Goal: Task Accomplishment & Management: Manage account settings

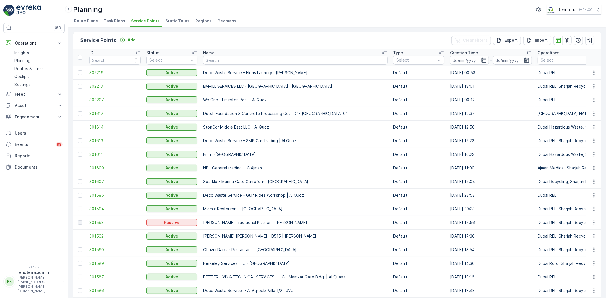
click at [219, 61] on input "text" at bounding box center [295, 60] width 184 height 9
type input "i"
type input "Nomac"
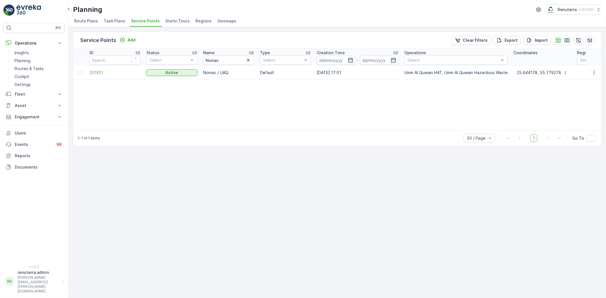
click at [102, 76] on td "201921" at bounding box center [115, 73] width 57 height 14
click at [101, 74] on span "201921" at bounding box center [114, 73] width 51 height 6
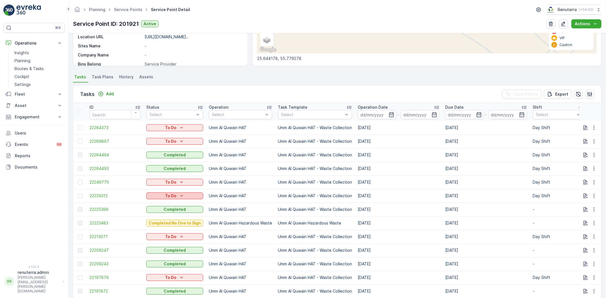
scroll to position [126, 0]
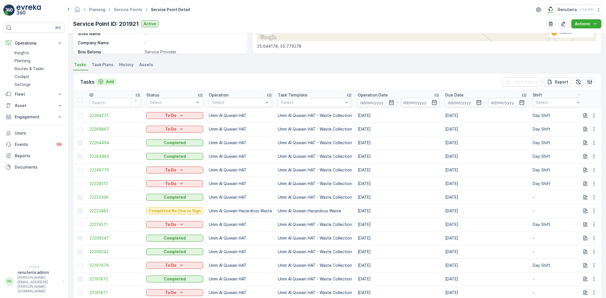
click at [101, 83] on icon "Add" at bounding box center [101, 82] width 6 height 6
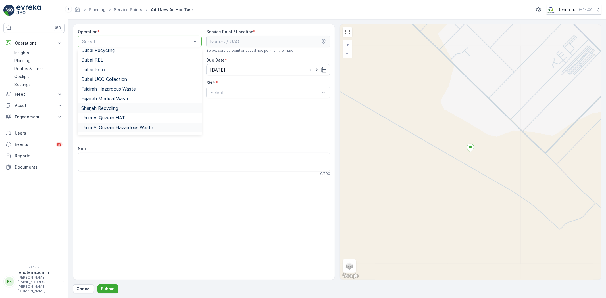
scroll to position [71, 0]
click at [116, 111] on span "Umm Al Quwain HAT" at bounding box center [103, 109] width 44 height 5
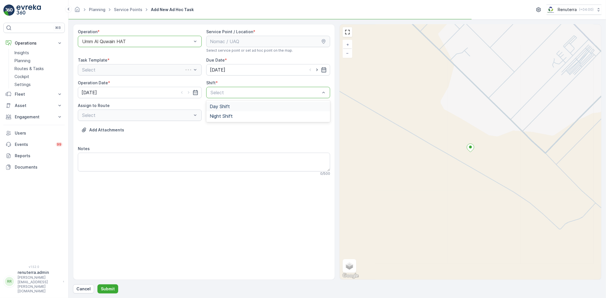
click at [223, 106] on span "Day Shift" at bounding box center [220, 106] width 20 height 5
click at [165, 127] on span "UAQHAT101 (Dispatched) - DXBE24553" at bounding box center [124, 129] width 86 height 5
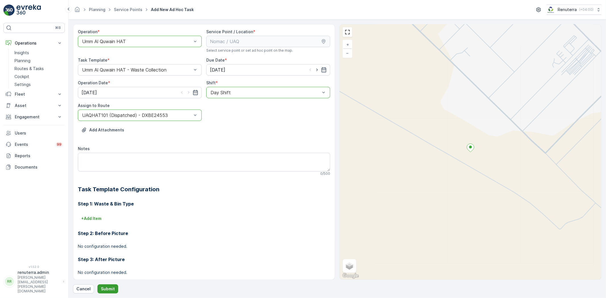
click at [107, 290] on p "Submit" at bounding box center [108, 289] width 14 height 6
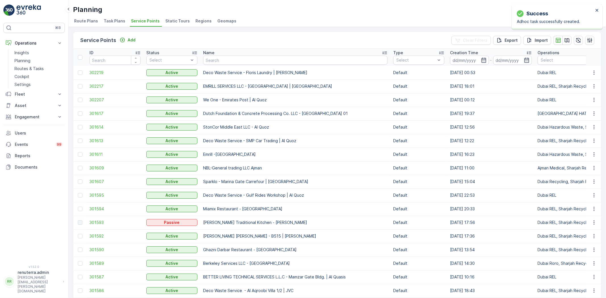
click at [217, 60] on input "text" at bounding box center [295, 60] width 184 height 9
click at [235, 61] on input "text" at bounding box center [295, 60] width 184 height 9
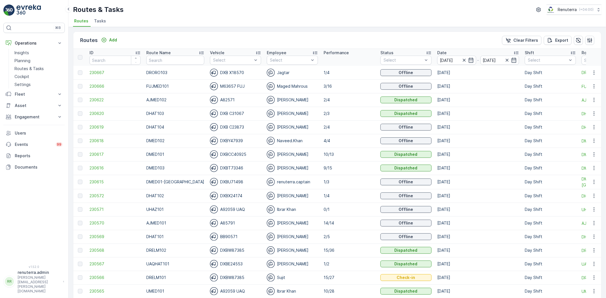
click at [99, 35] on div "Routes Add Clear Filters Export" at bounding box center [336, 40] width 527 height 17
click at [103, 39] on icon "Add" at bounding box center [104, 40] width 6 height 6
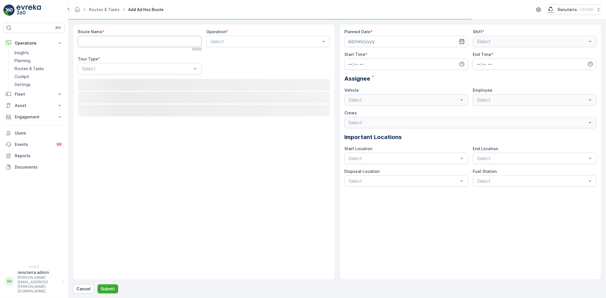
drag, startPoint x: 103, startPoint y: 39, endPoint x: 107, endPoint y: 45, distance: 6.5
click at [107, 45] on Name "Route Name" at bounding box center [140, 41] width 124 height 11
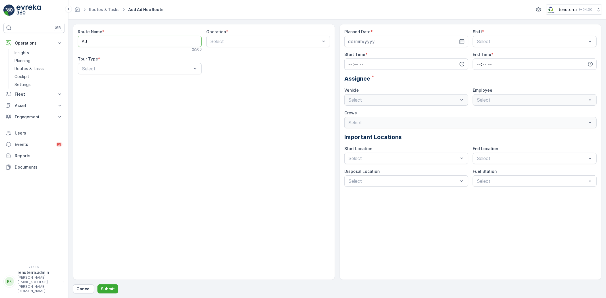
type Name "AJHAZ101"
drag, startPoint x: 206, startPoint y: 50, endPoint x: 216, endPoint y: 45, distance: 10.9
click at [208, 49] on div "Operation * Select" at bounding box center [268, 40] width 124 height 23
type input "Ajman"
click at [234, 67] on span "[PERSON_NAME] Waste" at bounding box center [236, 64] width 53 height 5
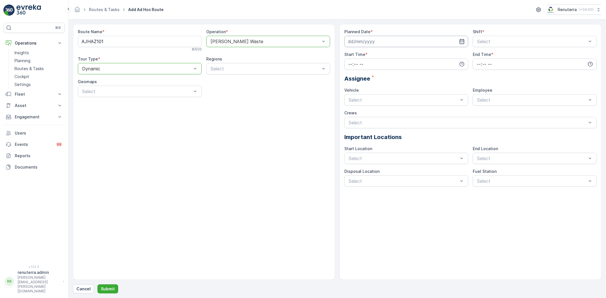
click at [413, 40] on input at bounding box center [406, 41] width 124 height 11
drag, startPoint x: 385, startPoint y: 89, endPoint x: 405, endPoint y: 86, distance: 20.2
click at [385, 89] on div "8" at bounding box center [384, 89] width 9 height 9
type input "[DATE]"
click at [493, 47] on div "Planned Date * 08.10.2025 Shift * Select Start Time * End Time * Assignee * Veh…" at bounding box center [470, 108] width 252 height 158
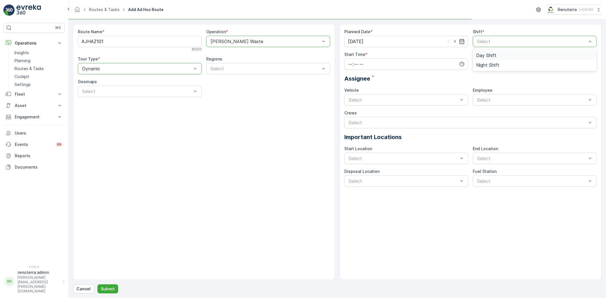
click at [491, 46] on div "Select" at bounding box center [534, 41] width 124 height 11
click at [493, 58] on div "Day Shift" at bounding box center [534, 56] width 124 height 10
click at [378, 63] on input "time" at bounding box center [406, 63] width 124 height 11
click at [350, 102] on span "15" at bounding box center [350, 100] width 5 height 6
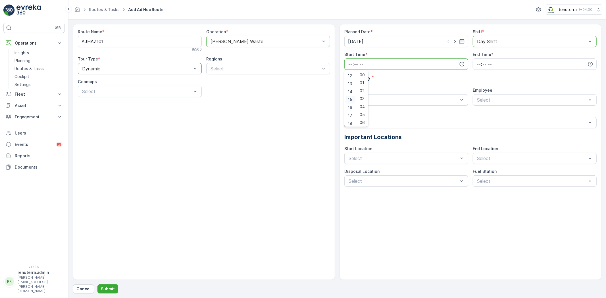
type input "15:00"
click at [497, 69] on input "time" at bounding box center [534, 63] width 124 height 11
click at [479, 103] on div "19" at bounding box center [479, 100] width 10 height 8
type input "19:00"
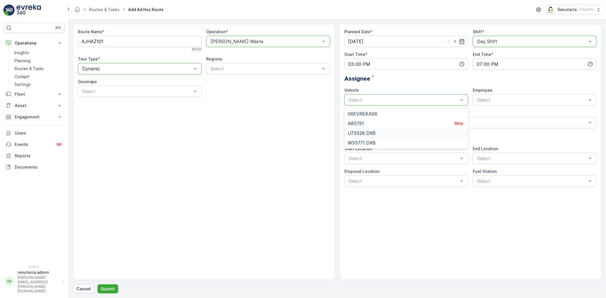
click at [371, 132] on span "U73528 DXB" at bounding box center [362, 133] width 28 height 5
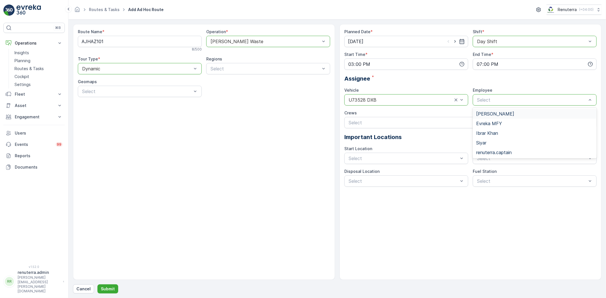
click at [506, 94] on div "Select" at bounding box center [534, 99] width 124 height 11
click at [501, 101] on div at bounding box center [531, 99] width 111 height 5
click at [495, 101] on div at bounding box center [531, 99] width 111 height 5
drag, startPoint x: 489, startPoint y: 157, endPoint x: 487, endPoint y: 152, distance: 5.6
click at [489, 157] on div "Arshad Khan Evreka MFY Ibrar Khan Siyar renuterra.captain" at bounding box center [534, 133] width 124 height 51
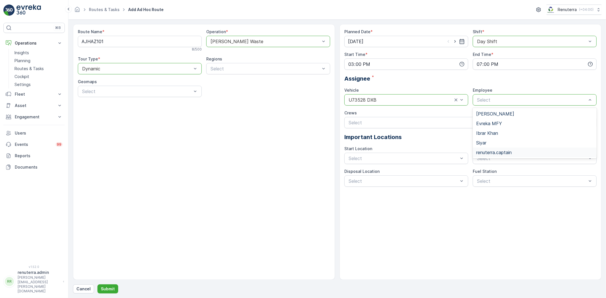
click at [486, 150] on span "renuterra.captain" at bounding box center [493, 152] width 35 height 5
click at [105, 290] on p "Submit" at bounding box center [108, 289] width 14 height 6
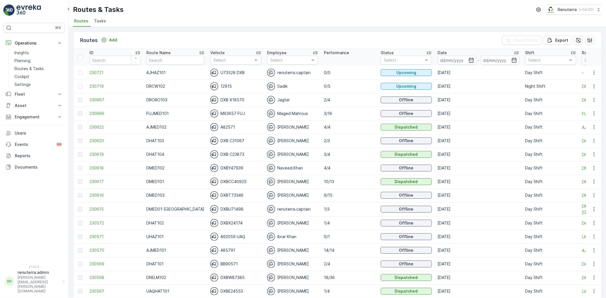
click at [179, 180] on p "DMED101" at bounding box center [175, 182] width 58 height 6
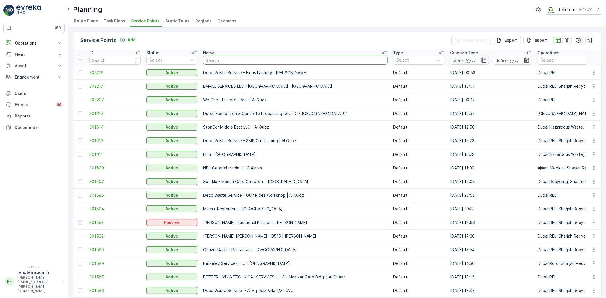
click at [212, 61] on input "text" at bounding box center [295, 60] width 184 height 9
type input "Qemtex"
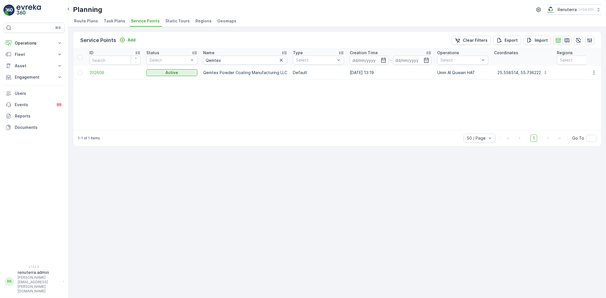
click at [97, 76] on td "202606" at bounding box center [115, 73] width 57 height 14
click at [97, 73] on span "202606" at bounding box center [114, 73] width 51 height 6
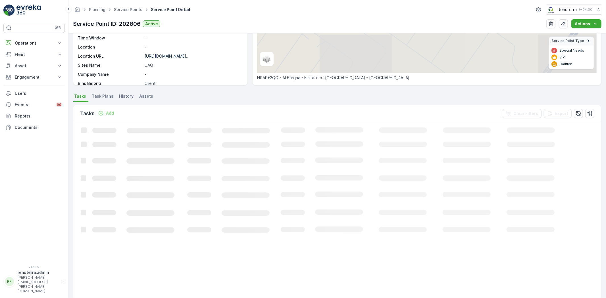
scroll to position [95, 0]
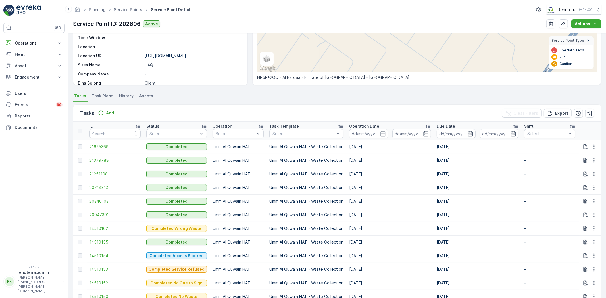
click at [107, 119] on div "Tasks Add Clear Filters Export" at bounding box center [336, 113] width 527 height 17
click at [106, 114] on p "Add" at bounding box center [110, 113] width 8 height 6
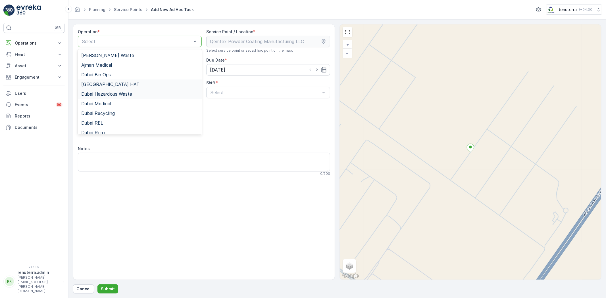
click at [107, 83] on div "[GEOGRAPHIC_DATA] HAT" at bounding box center [139, 84] width 117 height 5
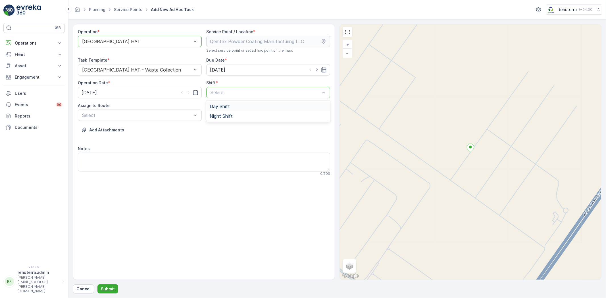
click at [226, 106] on span "Day Shift" at bounding box center [220, 106] width 20 height 5
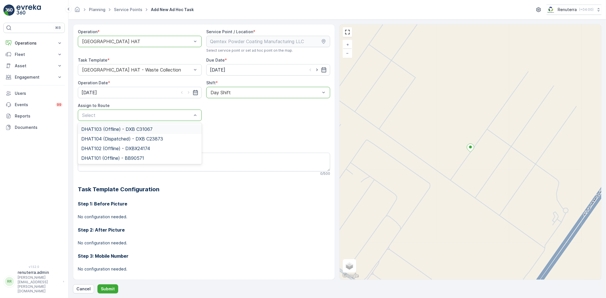
click at [169, 128] on div "DHAT103 (Offline) - DXB C31067" at bounding box center [139, 129] width 117 height 5
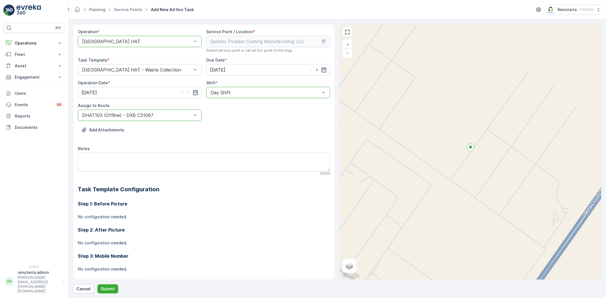
click at [140, 113] on div at bounding box center [136, 115] width 111 height 5
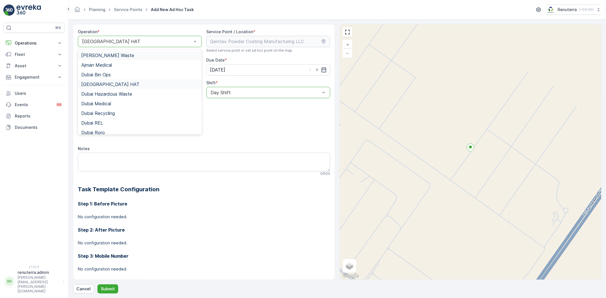
click at [118, 41] on div at bounding box center [136, 41] width 111 height 5
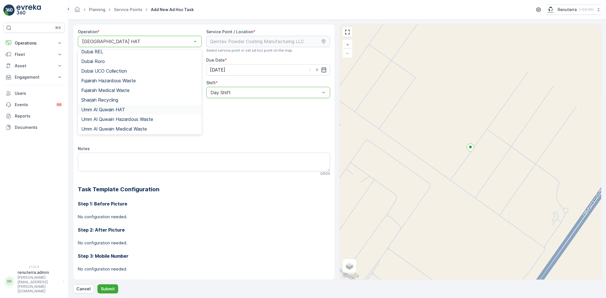
click at [112, 112] on span "Umm Al Quwain HAT" at bounding box center [103, 109] width 44 height 5
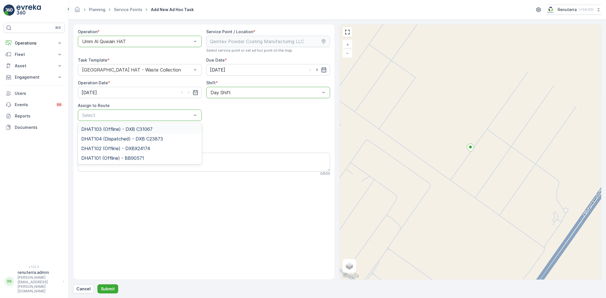
drag, startPoint x: 122, startPoint y: 117, endPoint x: 129, endPoint y: 129, distance: 14.1
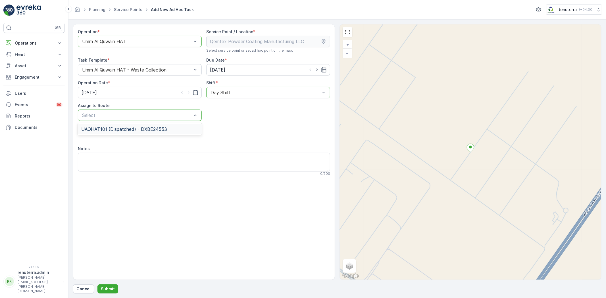
click at [125, 130] on span "UAQHAT101 (Dispatched) - DXBE24553" at bounding box center [124, 129] width 86 height 5
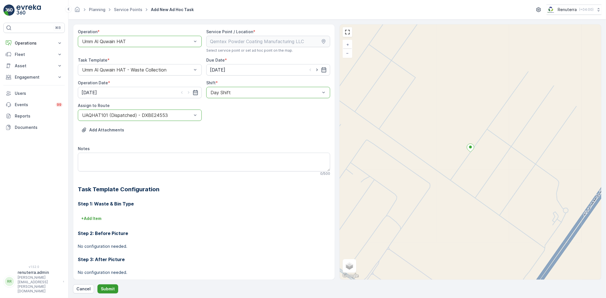
click at [112, 286] on button "Submit" at bounding box center [107, 288] width 21 height 9
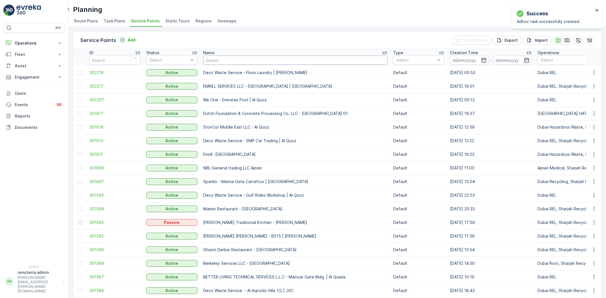
click at [234, 60] on input "text" at bounding box center [295, 60] width 184 height 9
type input "KHK"
click at [223, 64] on input "KHK" at bounding box center [295, 60] width 184 height 9
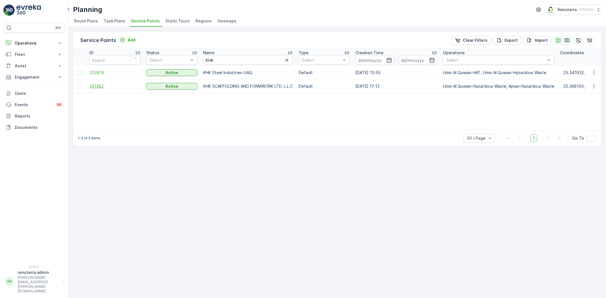
click at [108, 85] on span "251482" at bounding box center [114, 86] width 51 height 6
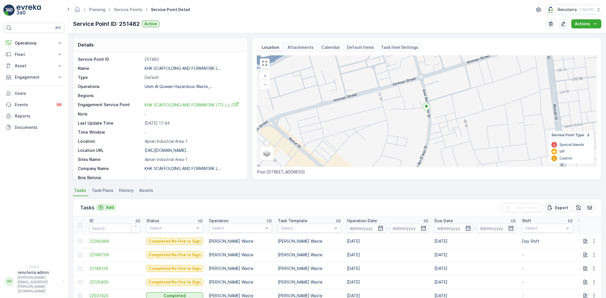
click at [114, 207] on button "Add" at bounding box center [106, 207] width 20 height 7
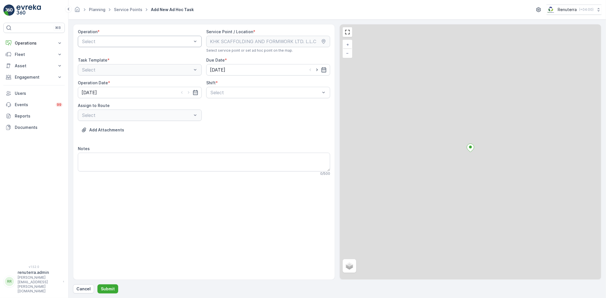
click at [115, 45] on div "Select" at bounding box center [140, 41] width 124 height 11
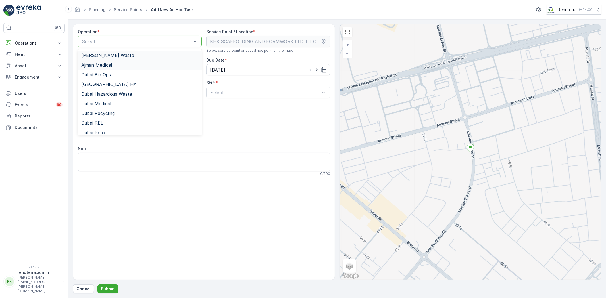
click at [106, 53] on span "[PERSON_NAME] Waste" at bounding box center [107, 55] width 53 height 5
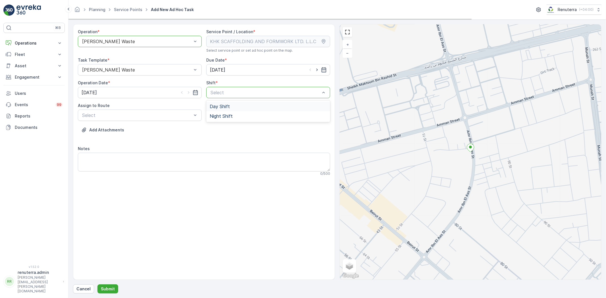
drag, startPoint x: 221, startPoint y: 95, endPoint x: 221, endPoint y: 107, distance: 12.2
click at [222, 107] on span "Day Shift" at bounding box center [220, 106] width 20 height 5
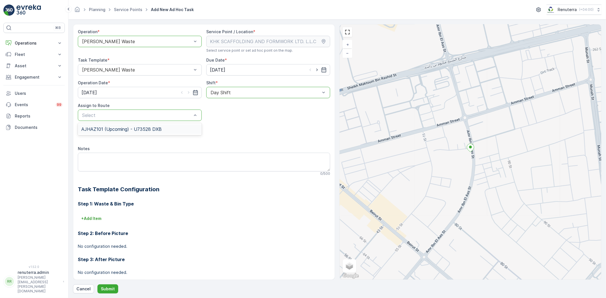
click at [140, 131] on span "AJHAZ101 (Upcoming) - U73528 DXB" at bounding box center [121, 129] width 80 height 5
click at [107, 290] on p "Submit" at bounding box center [108, 289] width 14 height 6
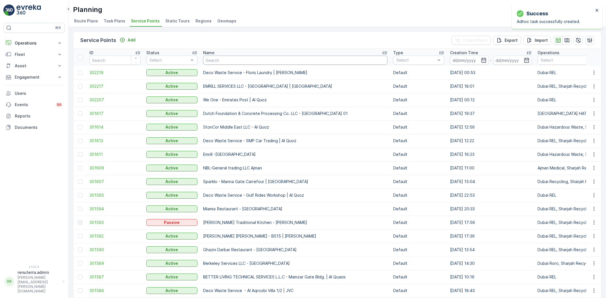
click at [211, 63] on input "text" at bounding box center [295, 60] width 184 height 9
paste input "AL GHURAIR JEBEL ALI"
type input "AL GHURAIR JEBEL ALI"
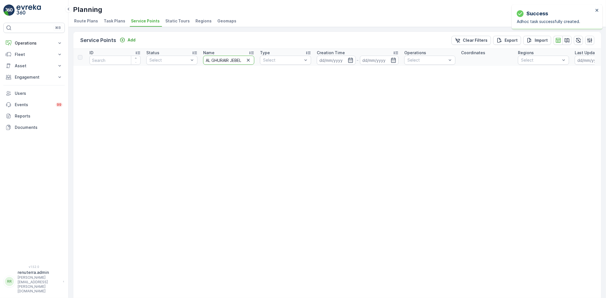
scroll to position [0, 7]
drag, startPoint x: 206, startPoint y: 60, endPoint x: 316, endPoint y: 60, distance: 109.9
type input "Deco"
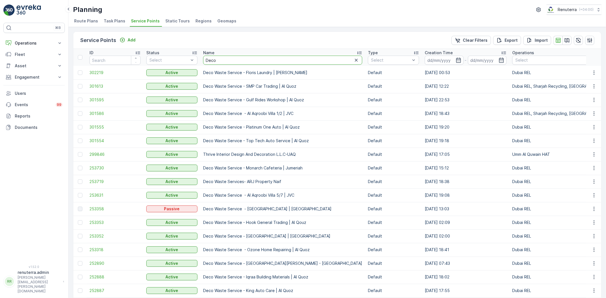
drag, startPoint x: 218, startPoint y: 58, endPoint x: 205, endPoint y: 62, distance: 13.7
click at [205, 62] on input "Deco" at bounding box center [282, 60] width 159 height 9
type input "elite"
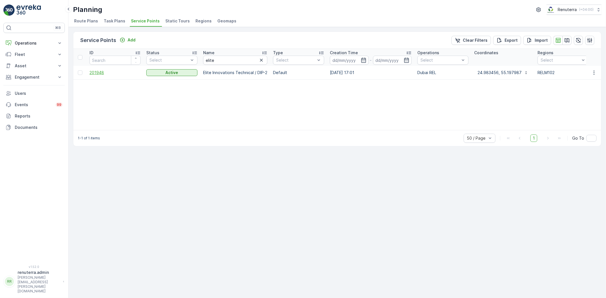
click at [102, 70] on span "201948" at bounding box center [114, 73] width 51 height 6
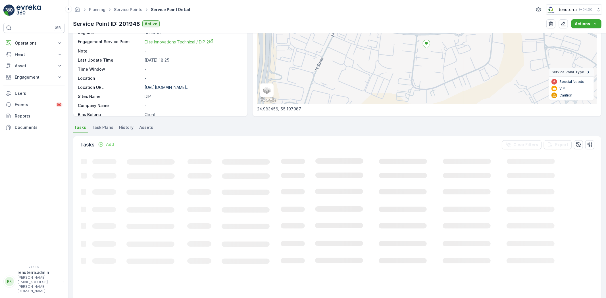
scroll to position [23, 0]
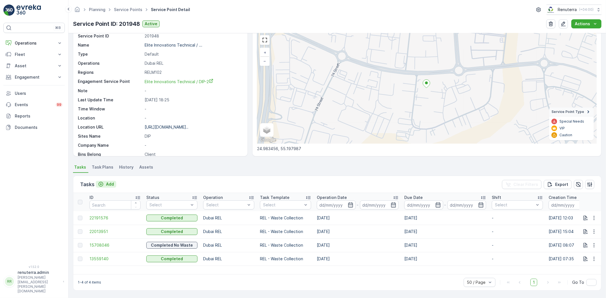
click at [113, 181] on p "Add" at bounding box center [110, 184] width 8 height 6
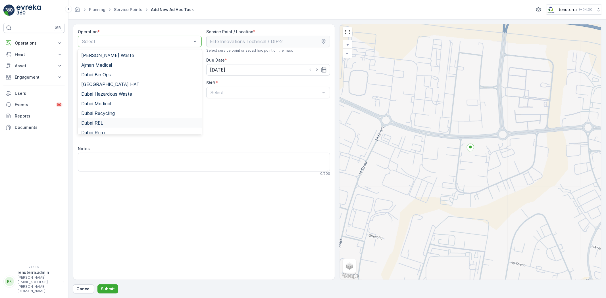
drag, startPoint x: 105, startPoint y: 120, endPoint x: 108, endPoint y: 120, distance: 3.1
click at [104, 120] on div "Dubai REL" at bounding box center [140, 123] width 124 height 10
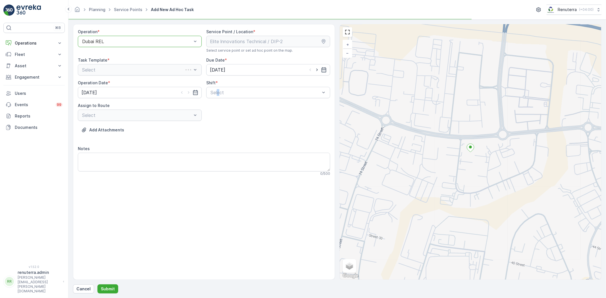
drag, startPoint x: 219, startPoint y: 102, endPoint x: 217, endPoint y: 98, distance: 3.9
click at [217, 98] on div "Operation * option Dubai REL, selected. Dubai REL Service Point / Location * Se…" at bounding box center [204, 105] width 252 height 152
click at [221, 103] on div "Day Shift" at bounding box center [268, 107] width 124 height 10
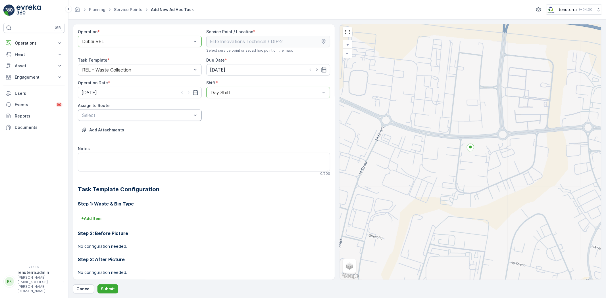
click at [174, 111] on div "Select" at bounding box center [140, 115] width 124 height 11
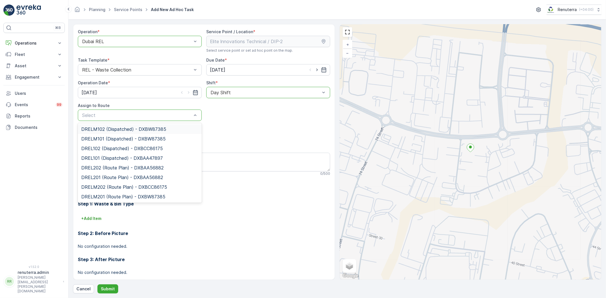
click at [101, 130] on span "DRELM102 (Dispatched) - DXBW87385" at bounding box center [123, 129] width 85 height 5
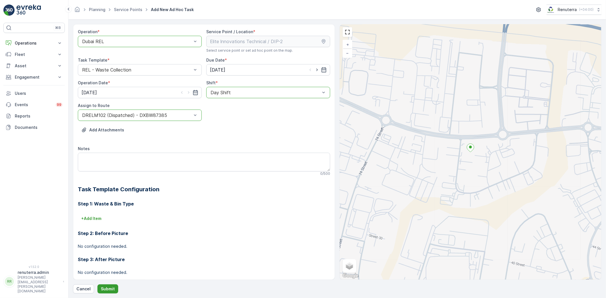
click at [106, 291] on p "Submit" at bounding box center [108, 289] width 14 height 6
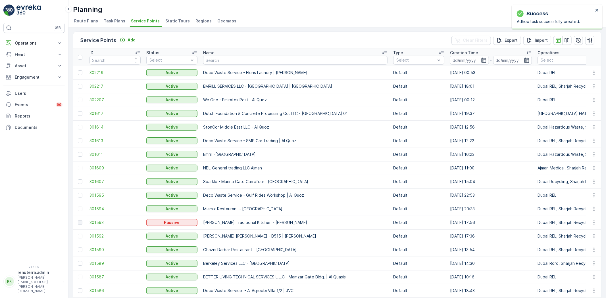
click at [232, 54] on div "Name" at bounding box center [295, 53] width 184 height 6
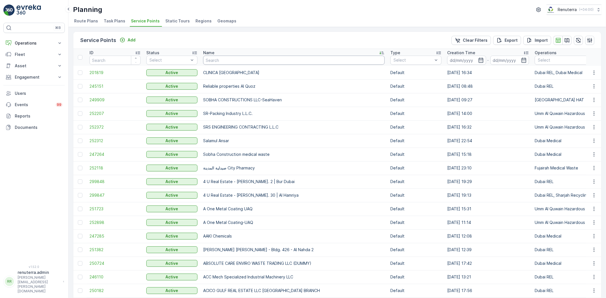
click at [216, 61] on input "text" at bounding box center [293, 60] width 181 height 9
type input "ras l"
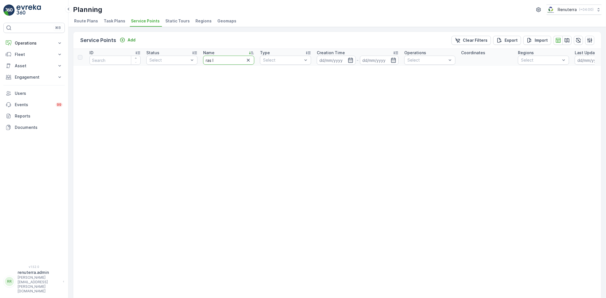
click at [214, 60] on input "ras l" at bounding box center [228, 60] width 51 height 9
type input "ras al"
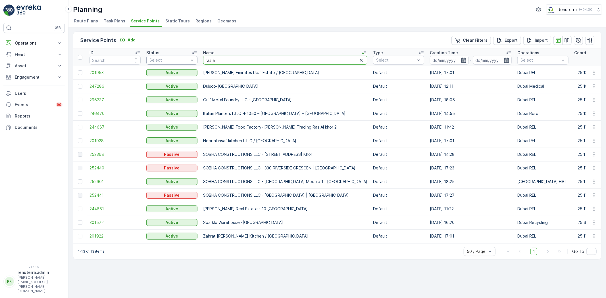
drag, startPoint x: 221, startPoint y: 61, endPoint x: 191, endPoint y: 61, distance: 30.4
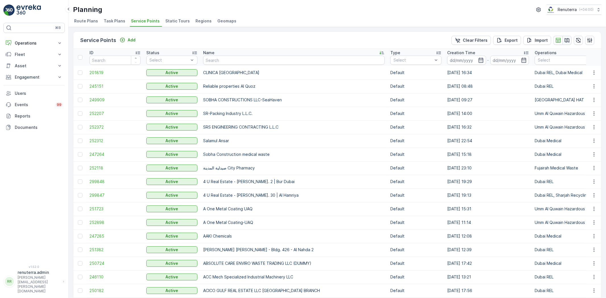
click at [566, 38] on icon "button" at bounding box center [566, 40] width 5 height 4
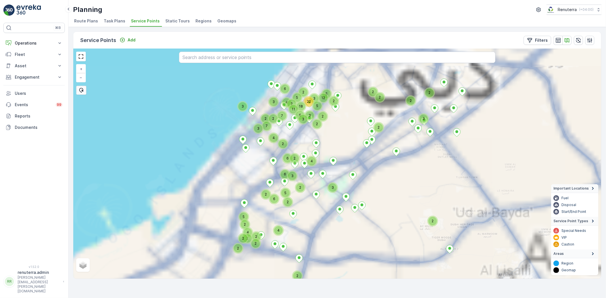
drag, startPoint x: 262, startPoint y: 162, endPoint x: 414, endPoint y: 198, distance: 155.5
click at [414, 198] on div "2 2 2 3 2 2 2 7 2 4 6 4 7 4 6 2 2 2 2 6 6 5 2 2 3 3 3 3 2 2 2 2 2 5 2 2 4 3 2 2…" at bounding box center [336, 164] width 527 height 230
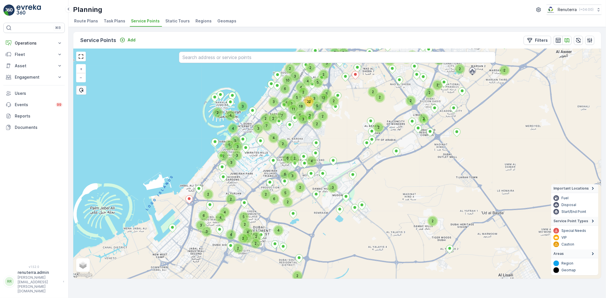
drag, startPoint x: 274, startPoint y: 214, endPoint x: 302, endPoint y: 219, distance: 28.5
click at [303, 218] on div "2 2 2 3 2 2 2 7 2 4 6 4 7 4 6 2 2 2 2 6 6 5 2 2 3 3 3 3 2 2 2 2 2 5 2 2 4 3 2 2…" at bounding box center [336, 164] width 527 height 230
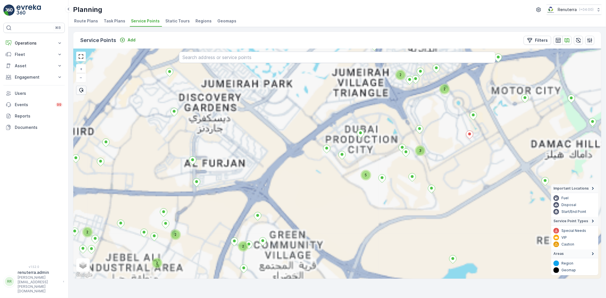
drag, startPoint x: 315, startPoint y: 163, endPoint x: 246, endPoint y: 240, distance: 103.5
click at [242, 269] on div "2 2 3 2 2 5 2 2 + − Satellite Roadmap Terrain Hybrid Leaflet Keyboard shortcuts…" at bounding box center [336, 164] width 527 height 230
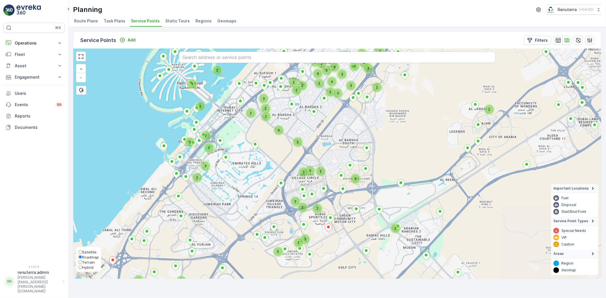
click at [87, 252] on span "Satellite" at bounding box center [89, 252] width 14 height 5
click at [82, 252] on input "Satellite" at bounding box center [80, 252] width 4 height 4
radio input "true"
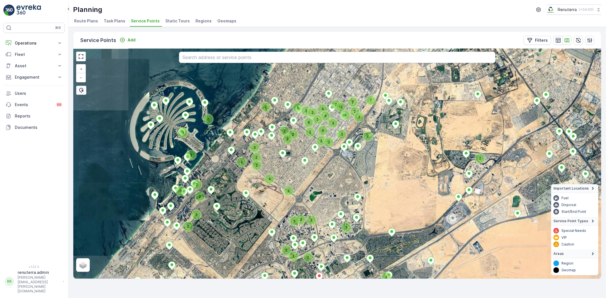
drag, startPoint x: 256, startPoint y: 169, endPoint x: 253, endPoint y: 211, distance: 41.9
click at [246, 223] on div "2 2 3 3 4 2 3 2 3 3 2 2 2 5 3 3 2 2 2 3 3 6 2 2 5 4 6 2 2 2 2 4 3 3 2 2 2 2 2 3…" at bounding box center [336, 164] width 527 height 230
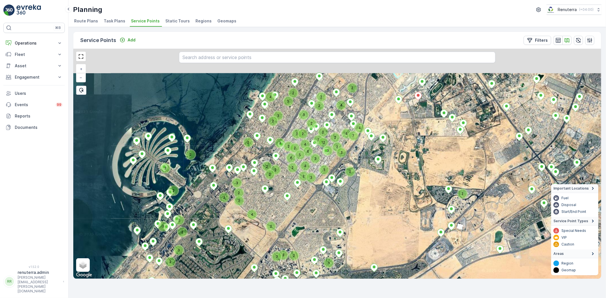
drag, startPoint x: 316, startPoint y: 158, endPoint x: 301, endPoint y: 184, distance: 29.7
click at [290, 208] on div "2 2 3 3 4 2 3 2 3 3 2 3 2 2 2 3 3 6 2 2 5 4 6 2 2 2 2 4 3 3 2 2 2 2 2 2 2 3 2 2…" at bounding box center [336, 164] width 527 height 230
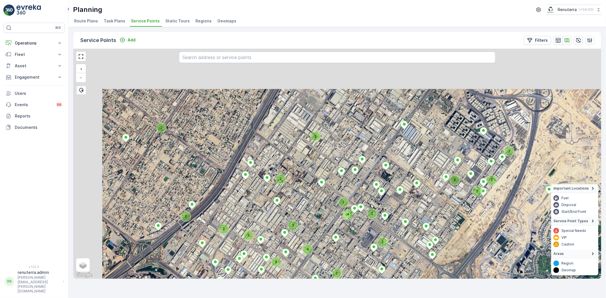
drag, startPoint x: 305, startPoint y: 181, endPoint x: 336, endPoint y: 183, distance: 30.4
click at [321, 219] on div "2 2 2 2 2 2 3 2 2 2 2 2 2 4 3 4 2 2 2 + − Satellite Roadmap Terrain Hybrid Leaf…" at bounding box center [336, 164] width 527 height 230
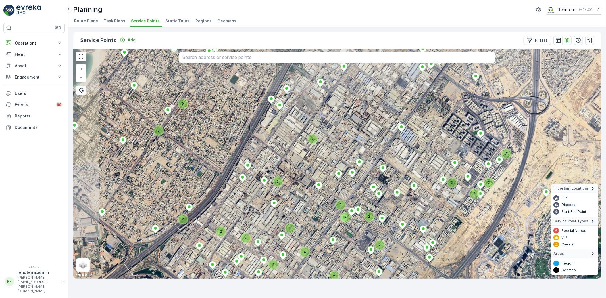
drag, startPoint x: 360, startPoint y: 129, endPoint x: 258, endPoint y: 214, distance: 132.7
click at [258, 214] on div "2 2 2 2 2 2 3 2 2 2 2 2 4 3 4 2 2 2 2 + − Satellite Roadmap Terrain Hybrid Leaf…" at bounding box center [336, 164] width 527 height 230
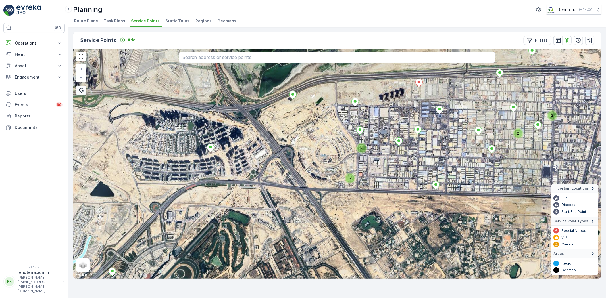
click at [357, 150] on div "5 2 2 2 + − Satellite Roadmap Terrain Hybrid Leaflet Keyboard shortcuts Map Dat…" at bounding box center [336, 164] width 527 height 230
click at [361, 151] on div "2" at bounding box center [361, 148] width 9 height 9
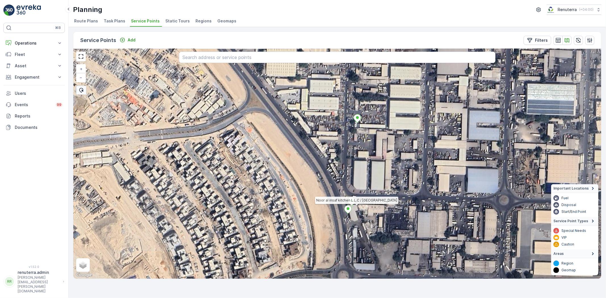
drag, startPoint x: 321, startPoint y: 139, endPoint x: 331, endPoint y: 186, distance: 48.4
click at [331, 186] on div "Noor al insaf kitchen L.L.C / Ras Al Khor + − Satellite Roadmap Terrain Hybrid …" at bounding box center [336, 164] width 527 height 230
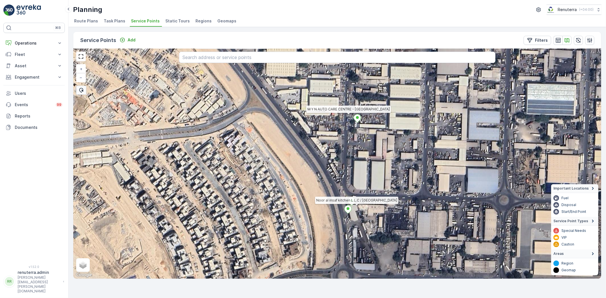
click at [357, 122] on icon at bounding box center [356, 118] width 7 height 9
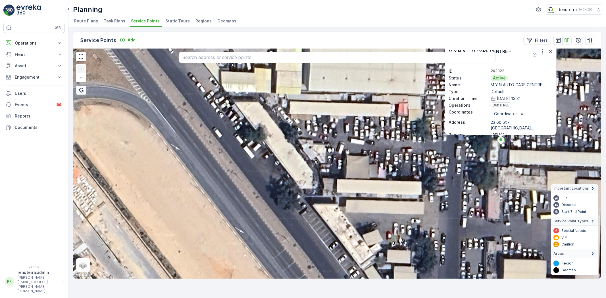
drag, startPoint x: 23, startPoint y: 45, endPoint x: 27, endPoint y: 57, distance: 11.9
click at [23, 46] on p "Operations" at bounding box center [34, 43] width 39 height 6
click at [27, 58] on p "Planning" at bounding box center [22, 61] width 16 height 6
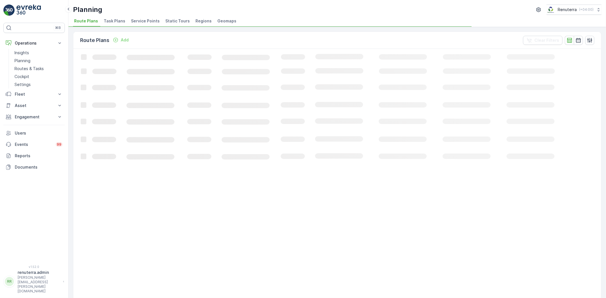
click at [144, 24] on li "Service Points" at bounding box center [146, 22] width 32 height 10
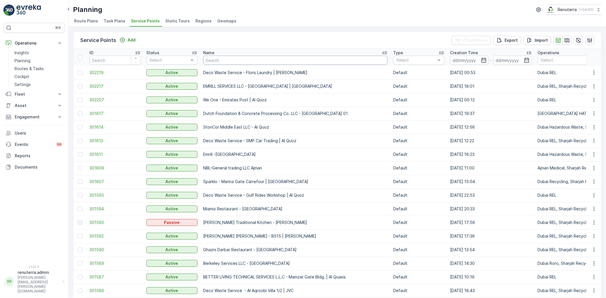
click at [237, 56] on input "text" at bounding box center [295, 60] width 184 height 9
type input "m Y N"
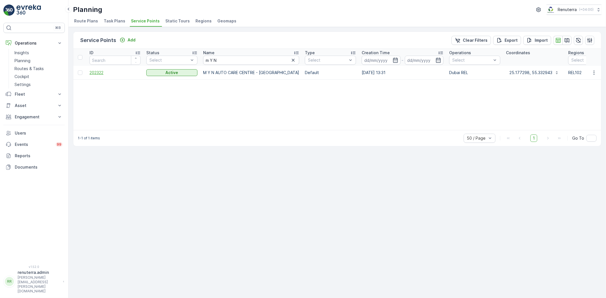
click at [106, 73] on span "202322" at bounding box center [114, 73] width 51 height 6
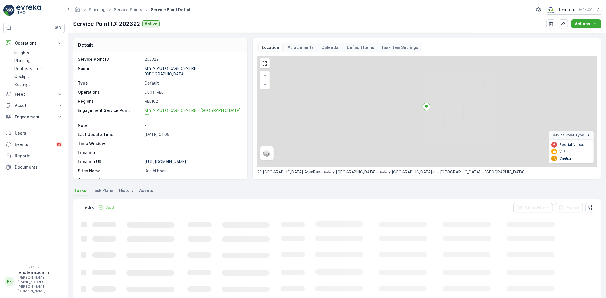
click at [181, 159] on div "https://maps.app.goo.gl/aLo74Y..." at bounding box center [167, 162] width 44 height 6
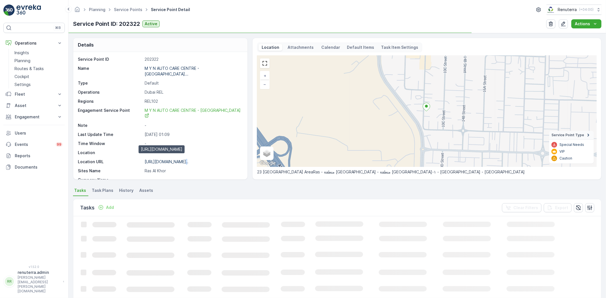
click at [179, 159] on p "https://maps.app.goo.gl/aLo74Y..." at bounding box center [167, 161] width 44 height 5
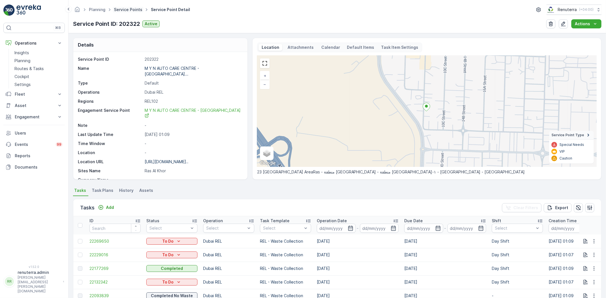
click at [129, 12] on link "Service Points" at bounding box center [128, 9] width 28 height 5
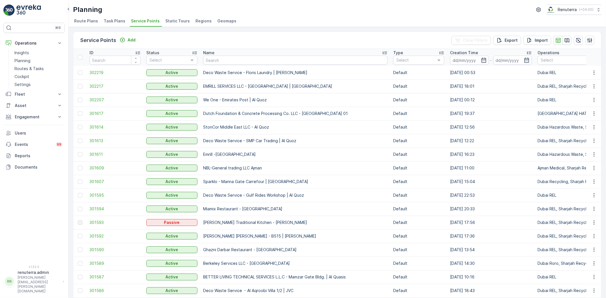
click at [225, 66] on td "Deco Waste Service - Floris Laundry | Jabel Ali" at bounding box center [295, 73] width 190 height 14
click at [222, 63] on input "text" at bounding box center [295, 60] width 184 height 9
click at [221, 62] on input "text" at bounding box center [295, 60] width 184 height 9
type input "Zahra"
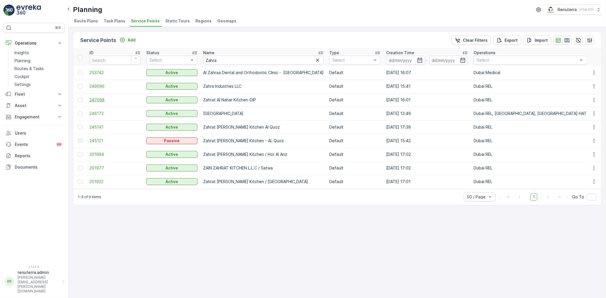
click at [104, 98] on span "247098" at bounding box center [114, 100] width 51 height 6
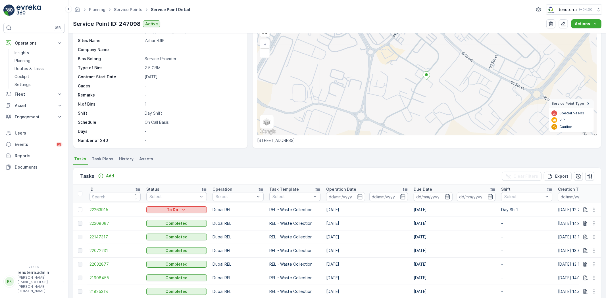
scroll to position [95, 0]
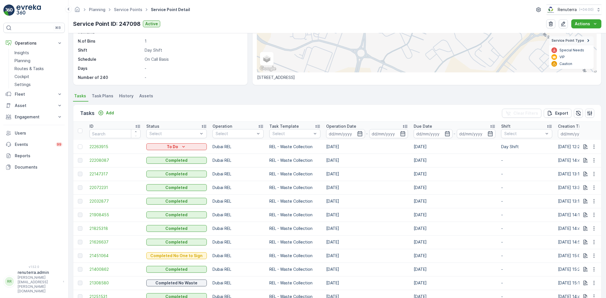
click at [124, 12] on ul "Service Points" at bounding box center [131, 10] width 37 height 8
click at [124, 10] on link "Service Points" at bounding box center [128, 9] width 28 height 5
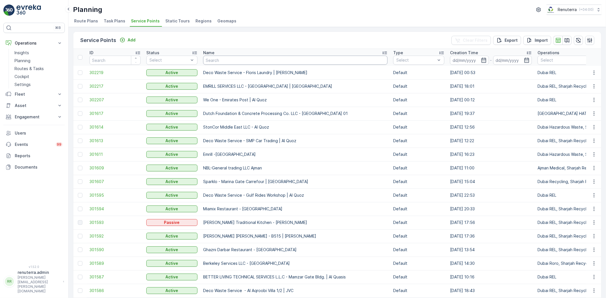
click at [206, 62] on input "text" at bounding box center [295, 60] width 184 height 9
type input "m y n"
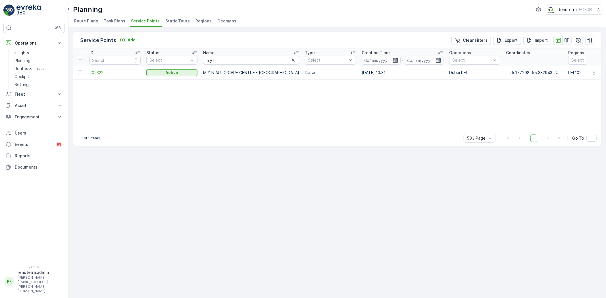
click at [123, 68] on td "202322" at bounding box center [115, 73] width 57 height 14
click at [118, 70] on span "202322" at bounding box center [114, 73] width 51 height 6
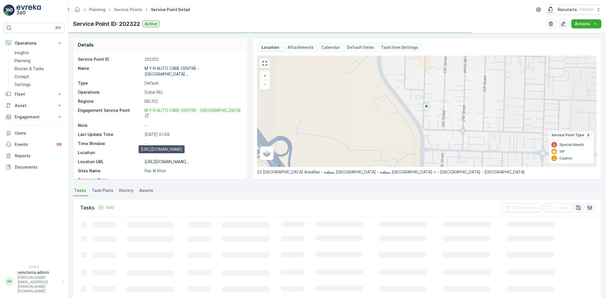
click at [183, 159] on p "https://maps.app.goo.gl/aLo74Y..." at bounding box center [167, 161] width 44 height 5
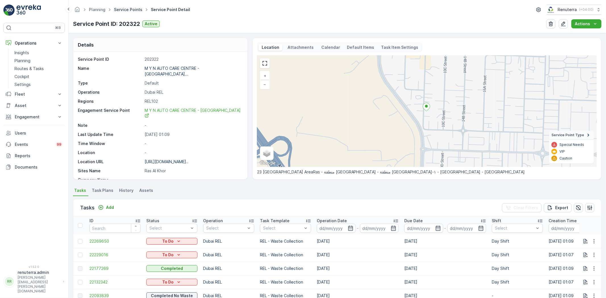
click at [124, 11] on link "Service Points" at bounding box center [128, 9] width 28 height 5
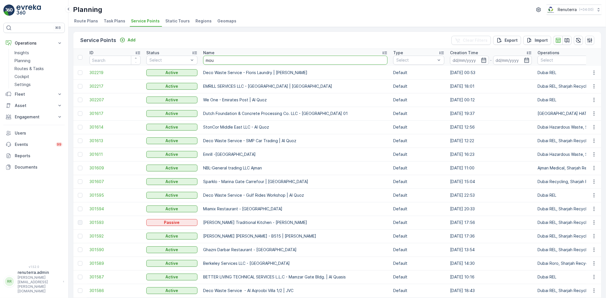
type input "mouj"
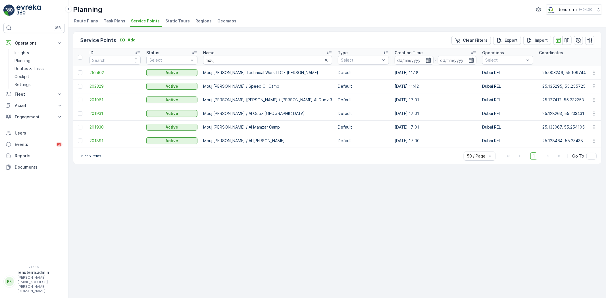
click at [83, 84] on div at bounding box center [81, 86] width 6 height 5
click at [78, 84] on input "checkbox" at bounding box center [78, 84] width 0 height 0
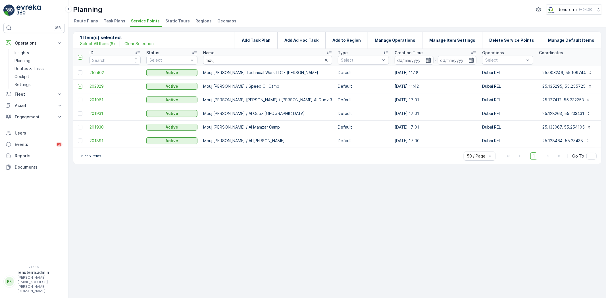
click at [107, 85] on span "202329" at bounding box center [114, 86] width 51 height 6
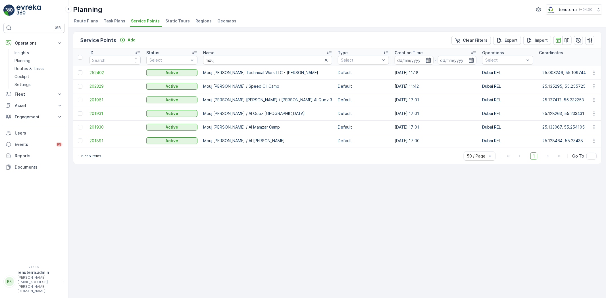
click at [202, 59] on th "Name mouj" at bounding box center [267, 57] width 135 height 17
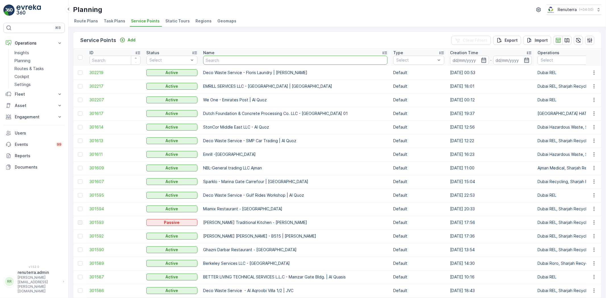
click at [227, 58] on input "text" at bounding box center [295, 60] width 184 height 9
type input "gre"
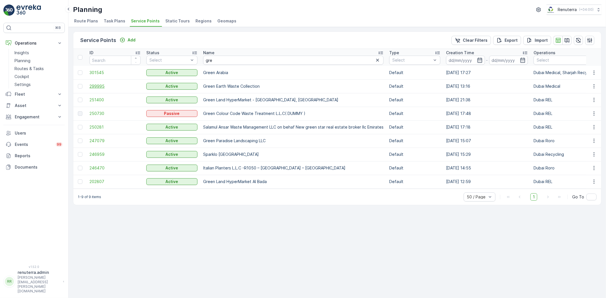
click at [94, 85] on span "299995" at bounding box center [114, 86] width 51 height 6
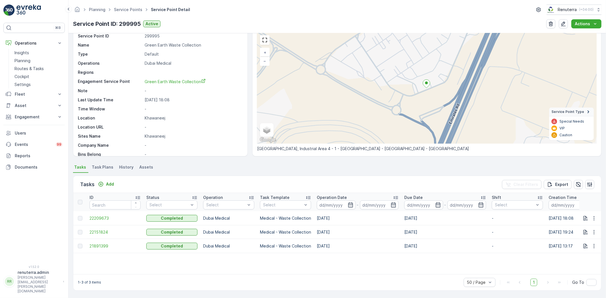
scroll to position [23, 0]
click at [128, 9] on link "Service Points" at bounding box center [128, 9] width 28 height 5
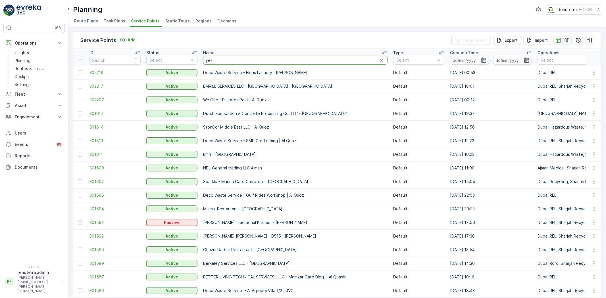
type input "yes"
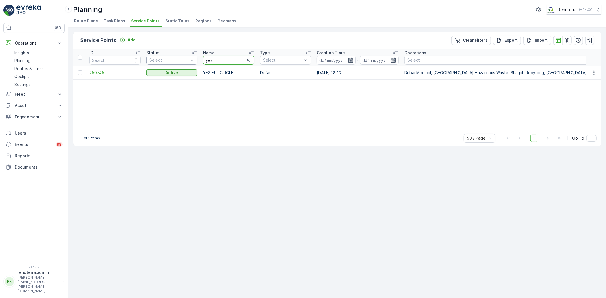
drag, startPoint x: 205, startPoint y: 58, endPoint x: 195, endPoint y: 58, distance: 9.7
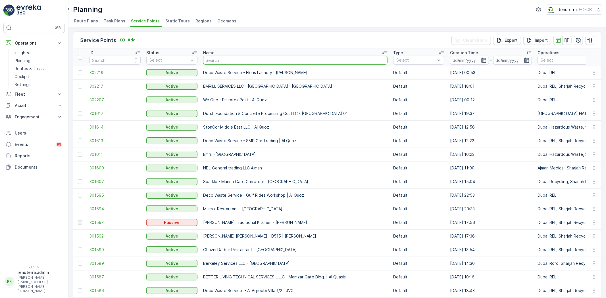
click at [219, 57] on input "text" at bounding box center [295, 60] width 184 height 9
type input "arenco"
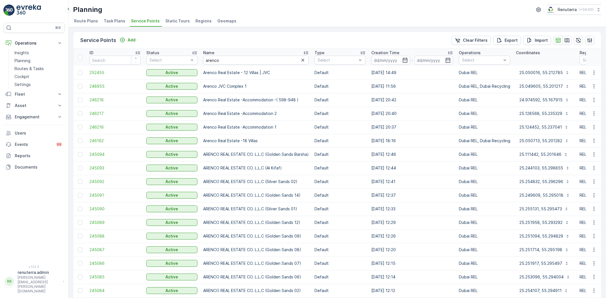
click at [227, 60] on input "arenco" at bounding box center [256, 60] width 106 height 9
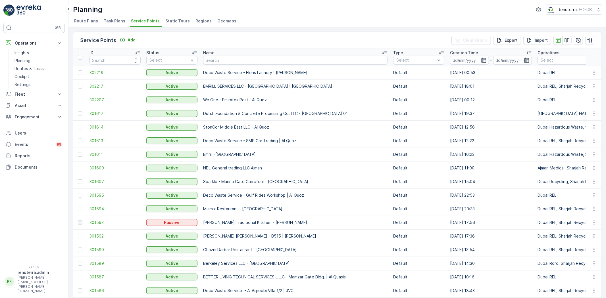
click at [226, 60] on input "text" at bounding box center [295, 60] width 184 height 9
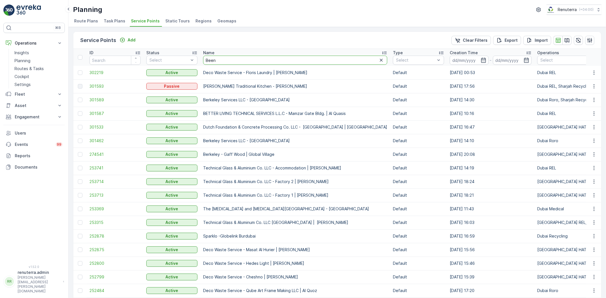
type input "Beena"
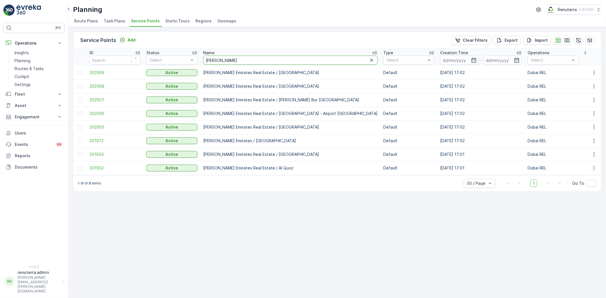
click at [202, 58] on th "Name Beena" at bounding box center [290, 57] width 180 height 17
click at [111, 101] on span "202007" at bounding box center [114, 100] width 51 height 6
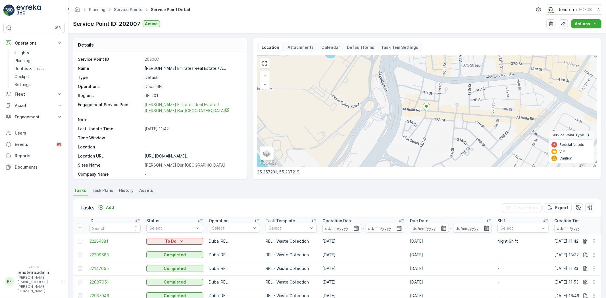
click at [135, 12] on span "Service Points" at bounding box center [128, 10] width 31 height 6
click at [133, 10] on link "Service Points" at bounding box center [128, 9] width 28 height 5
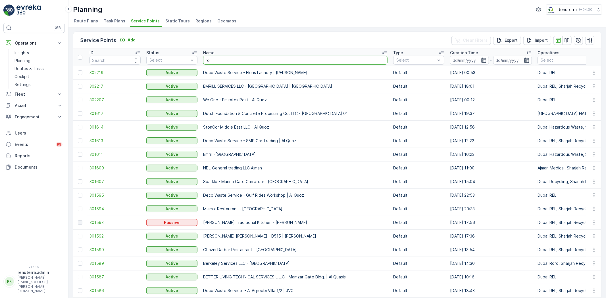
type input "r"
type input "t"
type input "oranj"
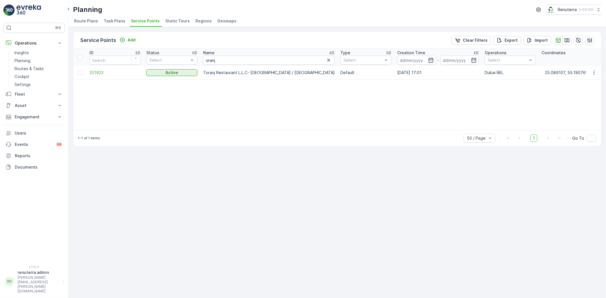
click at [111, 77] on td "201923" at bounding box center [115, 73] width 57 height 14
click at [106, 73] on span "201923" at bounding box center [114, 73] width 51 height 6
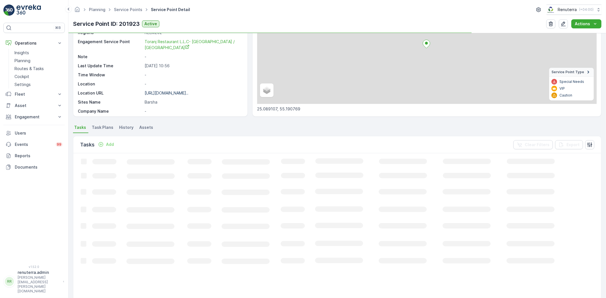
scroll to position [63, 0]
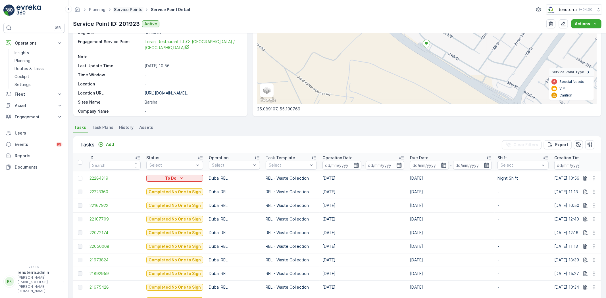
drag, startPoint x: 125, startPoint y: 14, endPoint x: 123, endPoint y: 10, distance: 3.8
click at [124, 13] on div "Planning Service Points Service Point Detail Renuterra ( +04:00 )" at bounding box center [337, 10] width 528 height 10
click at [123, 9] on link "Service Points" at bounding box center [128, 9] width 28 height 5
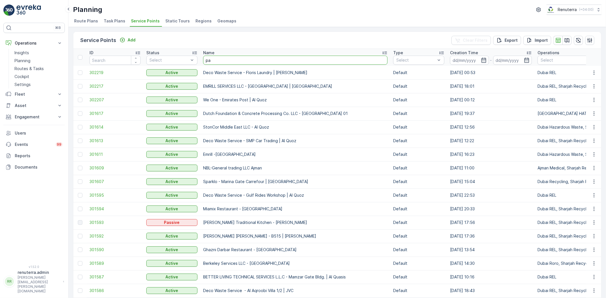
type input "pak"
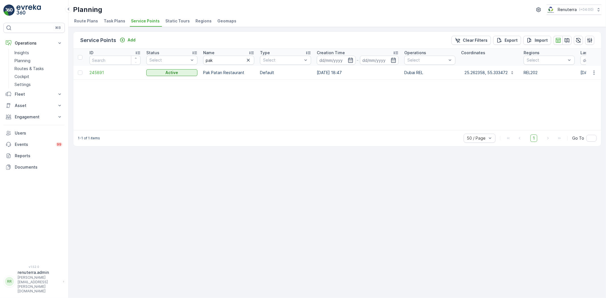
click at [85, 75] on td at bounding box center [79, 73] width 13 height 14
click at [95, 71] on span "245891" at bounding box center [114, 73] width 51 height 6
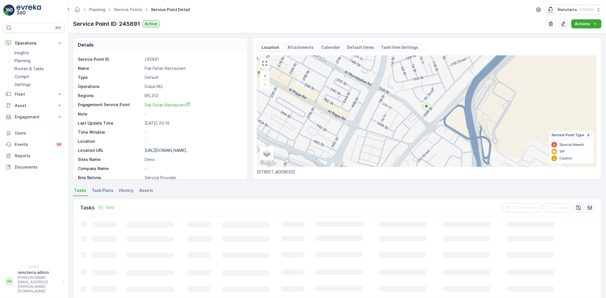
click at [106, 206] on p "Add" at bounding box center [110, 208] width 8 height 6
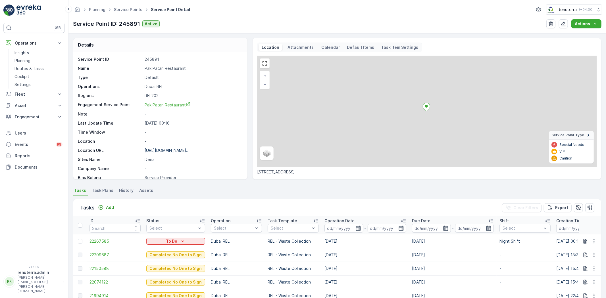
scroll to position [32, 0]
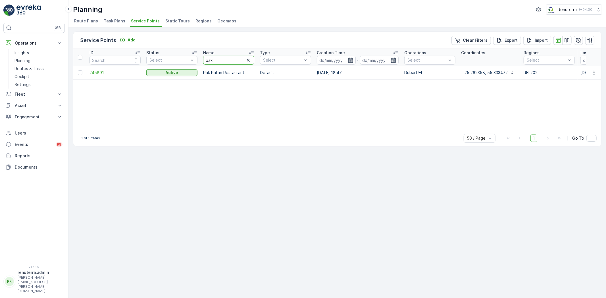
click at [201, 58] on th "Name pak" at bounding box center [228, 57] width 57 height 17
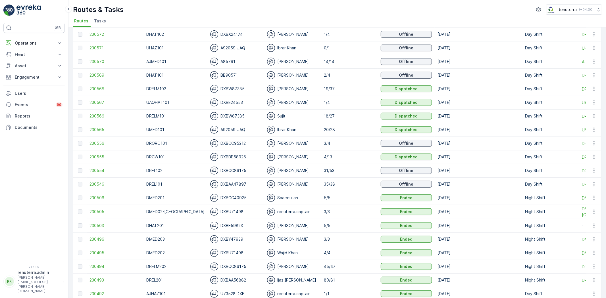
scroll to position [189, 0]
click at [95, 117] on span "230566" at bounding box center [114, 116] width 51 height 6
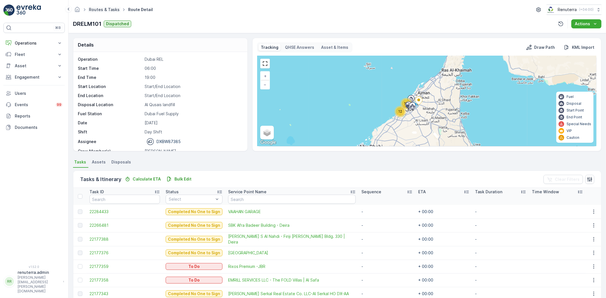
click at [104, 11] on link "Routes & Tasks" at bounding box center [104, 9] width 31 height 5
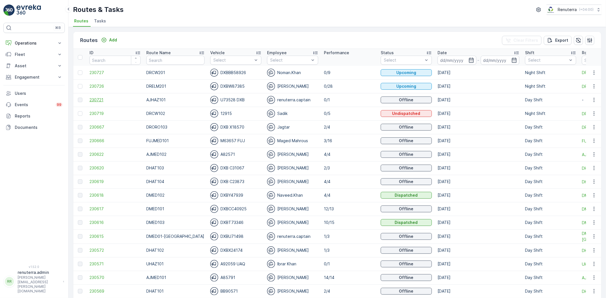
click at [110, 97] on span "230721" at bounding box center [114, 100] width 51 height 6
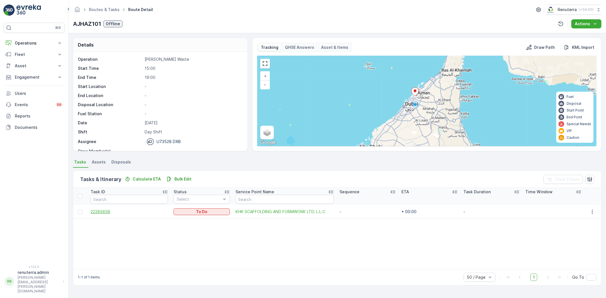
click at [106, 210] on span "22285658" at bounding box center [129, 212] width 77 height 6
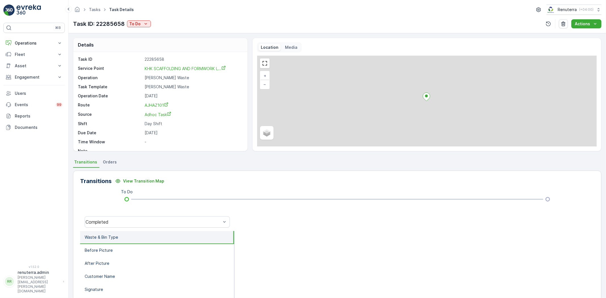
click at [131, 28] on div "Task ID: 22285658 To Do" at bounding box center [112, 24] width 78 height 9
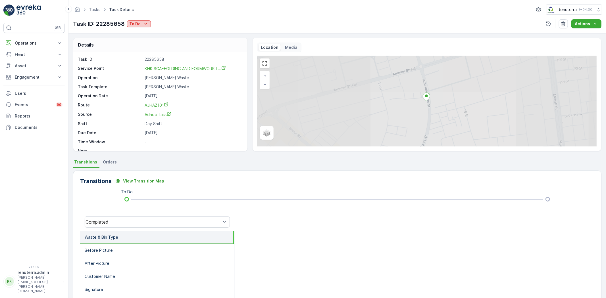
click at [132, 26] on p "To Do" at bounding box center [134, 24] width 11 height 6
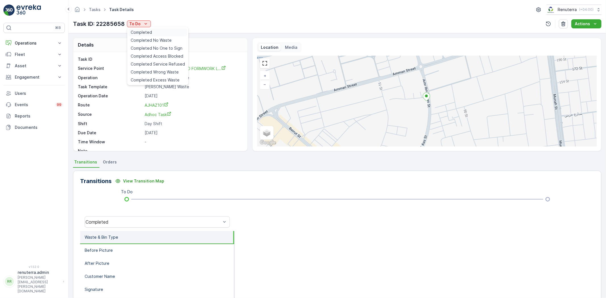
click at [149, 35] on span "Completed" at bounding box center [141, 33] width 21 height 6
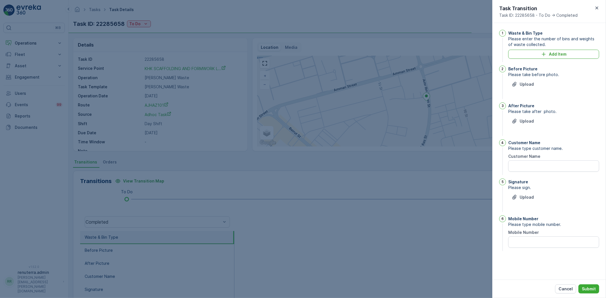
click at [178, 26] on div at bounding box center [303, 149] width 606 height 298
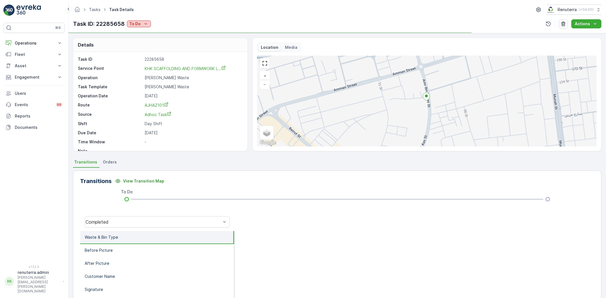
click at [143, 25] on icon "To Do" at bounding box center [146, 24] width 6 height 6
click at [151, 45] on span "Completed No One to Sign" at bounding box center [157, 48] width 52 height 6
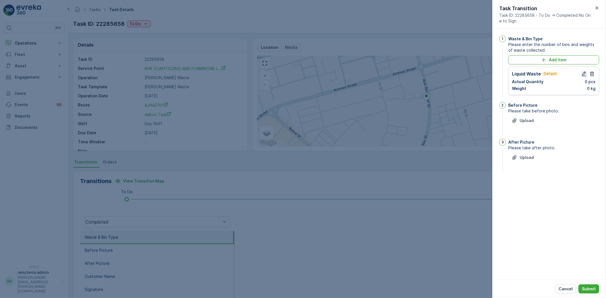
click at [581, 71] on icon "button" at bounding box center [584, 74] width 6 height 6
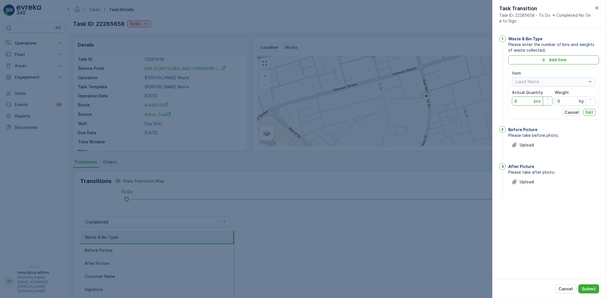
click at [532, 100] on Quantity "0" at bounding box center [532, 101] width 41 height 9
type Quantity "1"
click at [572, 100] on input "0" at bounding box center [574, 101] width 41 height 9
type input "25130"
click at [587, 112] on p "Edit" at bounding box center [589, 113] width 8 height 6
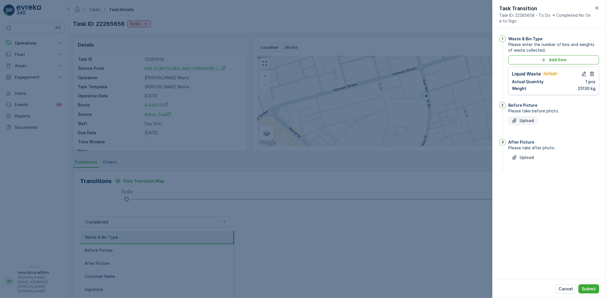
click at [523, 120] on p "Upload" at bounding box center [526, 121] width 14 height 6
click at [528, 189] on button "Upload" at bounding box center [522, 185] width 29 height 9
click at [590, 290] on p "Submit" at bounding box center [588, 289] width 14 height 6
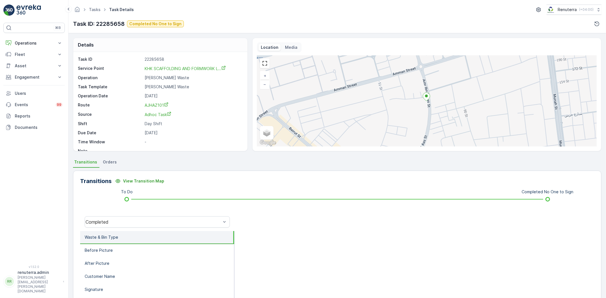
click at [85, 9] on icon at bounding box center [85, 9] width 2 height 3
click at [92, 10] on link "Tasks" at bounding box center [95, 9] width 12 height 5
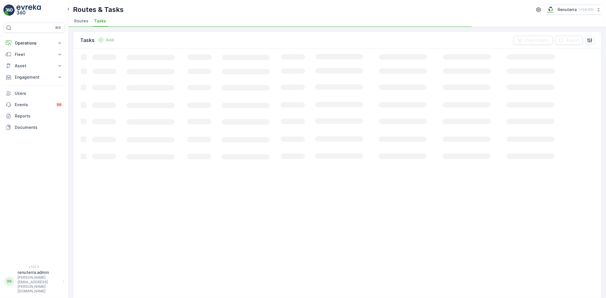
click at [83, 20] on span "Routes" at bounding box center [81, 21] width 14 height 6
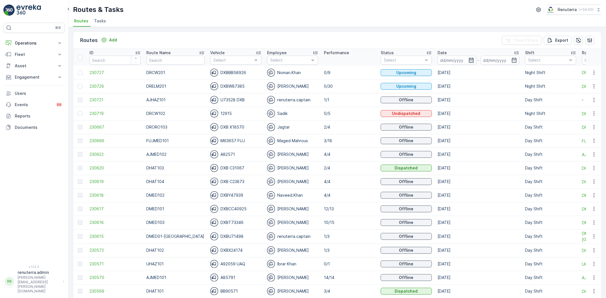
click at [467, 58] on input at bounding box center [456, 60] width 39 height 9
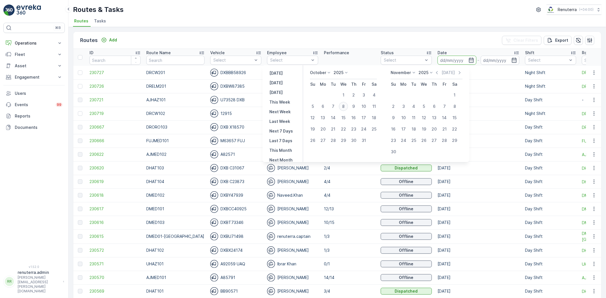
click at [348, 105] on div "8" at bounding box center [343, 106] width 9 height 9
type input "[DATE]"
click at [348, 105] on div "8" at bounding box center [343, 106] width 9 height 9
type input "[DATE]"
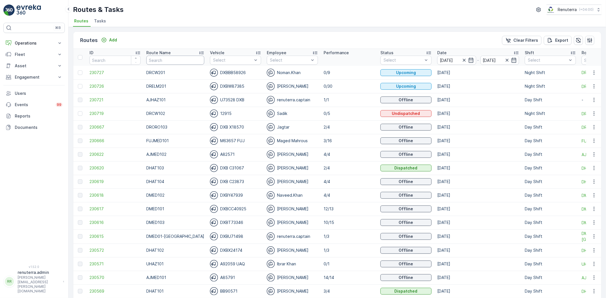
click at [154, 61] on input "text" at bounding box center [175, 60] width 58 height 9
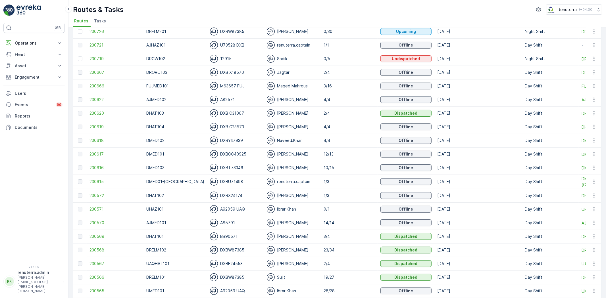
scroll to position [63, 0]
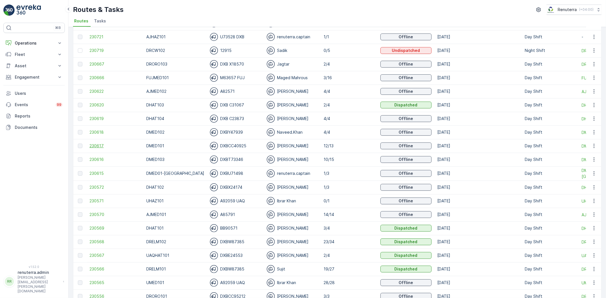
click at [102, 144] on span "230617" at bounding box center [114, 146] width 51 height 6
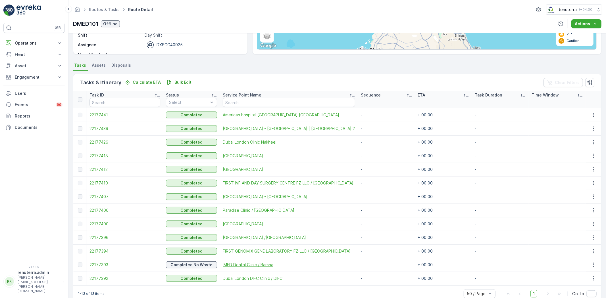
scroll to position [108, 0]
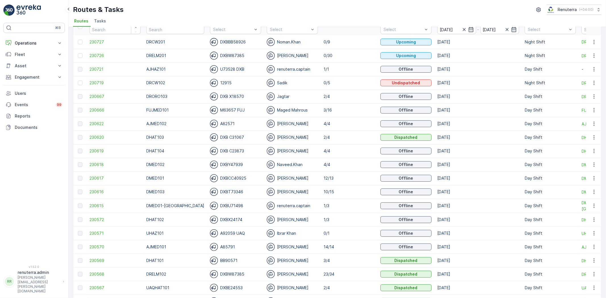
scroll to position [32, 0]
click at [106, 108] on span "230666" at bounding box center [114, 109] width 51 height 6
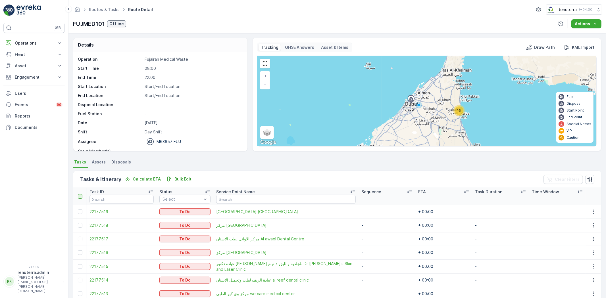
click at [78, 196] on div at bounding box center [80, 196] width 5 height 5
click at [81, 194] on input "checkbox" at bounding box center [81, 194] width 0 height 0
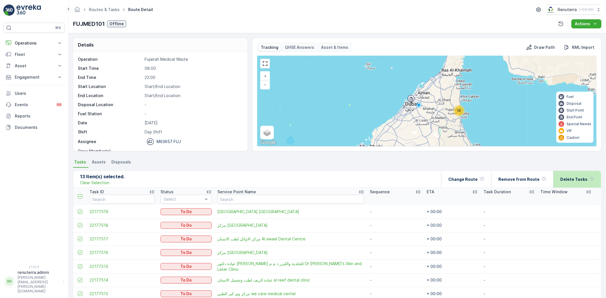
click at [560, 178] on div "Delete Tasks" at bounding box center [577, 179] width 48 height 17
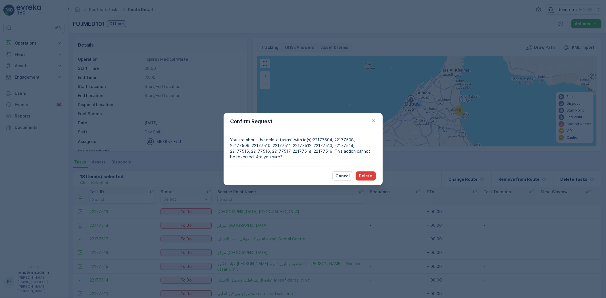
click at [359, 180] on button "Delete" at bounding box center [365, 175] width 20 height 9
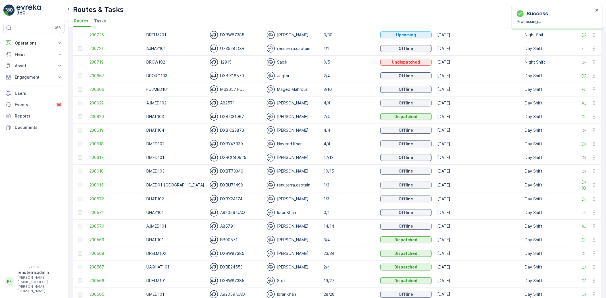
scroll to position [63, 0]
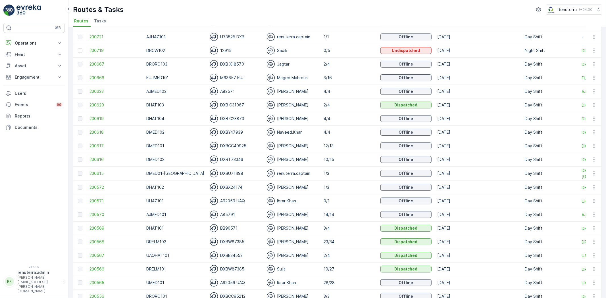
click at [95, 139] on td "230617" at bounding box center [115, 146] width 57 height 14
click at [99, 144] on span "230617" at bounding box center [114, 146] width 51 height 6
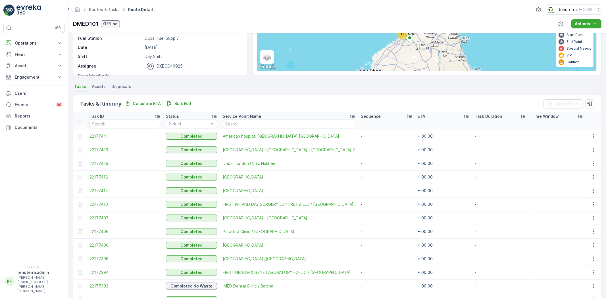
scroll to position [108, 0]
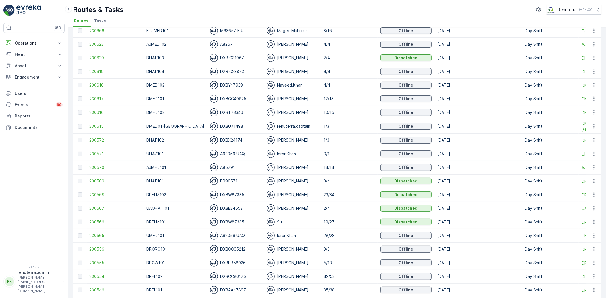
scroll to position [126, 0]
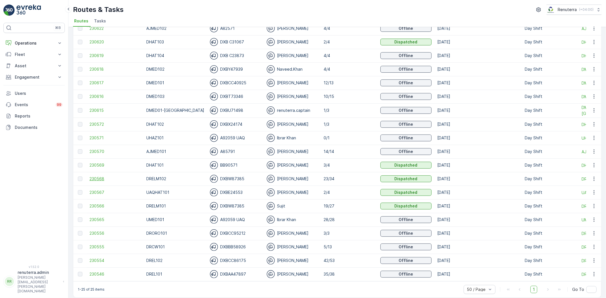
click at [102, 177] on span "230568" at bounding box center [114, 179] width 51 height 6
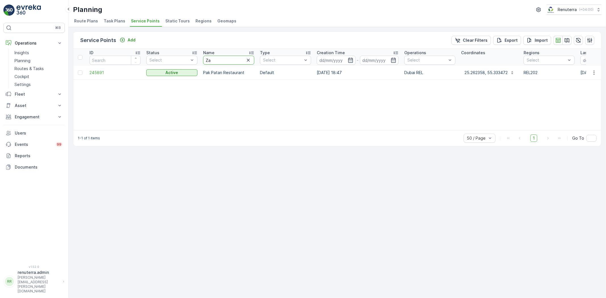
type input "Zah"
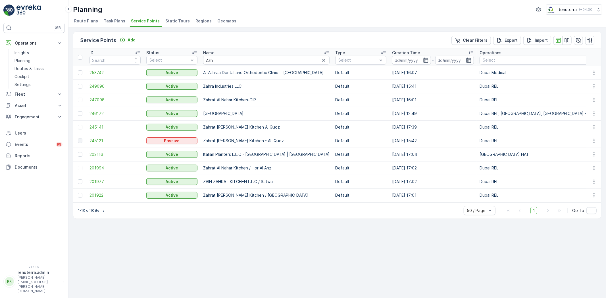
click at [218, 54] on div "Name" at bounding box center [266, 53] width 126 height 6
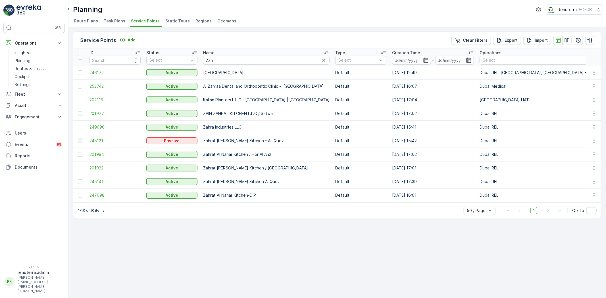
click at [219, 60] on input "Zah" at bounding box center [266, 60] width 126 height 9
type input "Zahra"
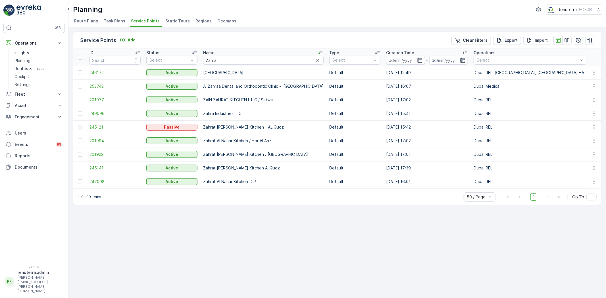
click at [106, 145] on td "201994" at bounding box center [115, 141] width 57 height 14
click at [103, 143] on span "201994" at bounding box center [114, 141] width 51 height 6
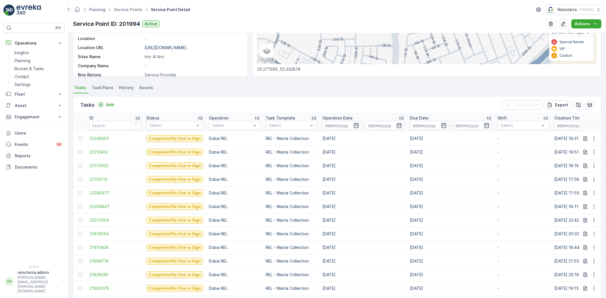
scroll to position [166, 0]
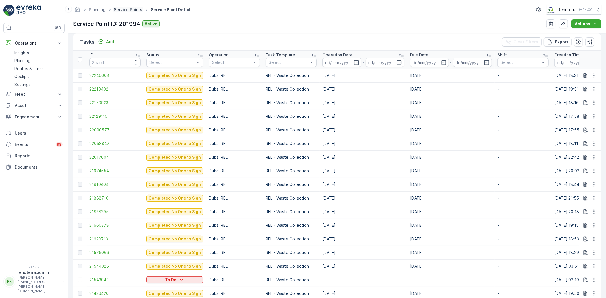
click at [123, 8] on link "Service Points" at bounding box center [128, 9] width 28 height 5
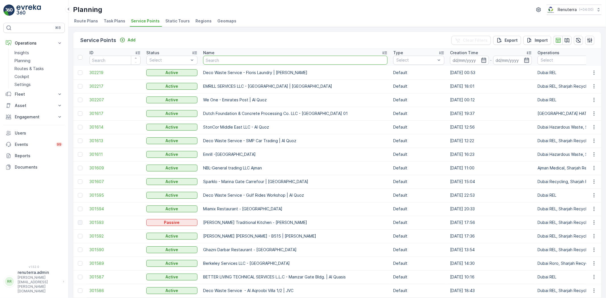
click at [211, 58] on input "text" at bounding box center [295, 60] width 184 height 9
click at [228, 59] on input "text" at bounding box center [295, 60] width 184 height 9
type input "Serh"
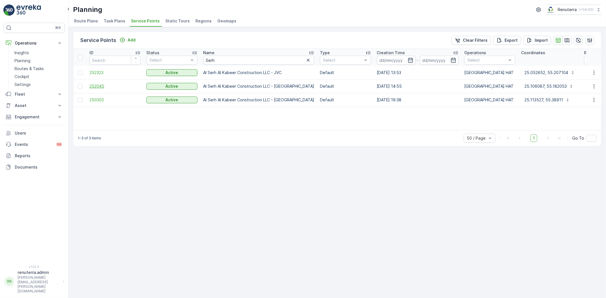
click at [100, 87] on span "252045" at bounding box center [114, 86] width 51 height 6
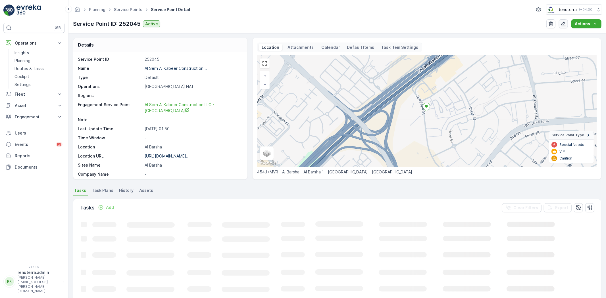
click at [561, 24] on icon "button" at bounding box center [563, 24] width 6 height 6
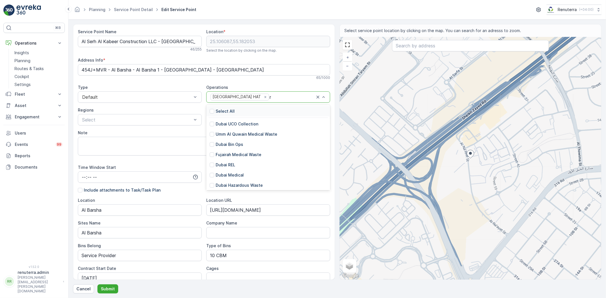
type input "re"
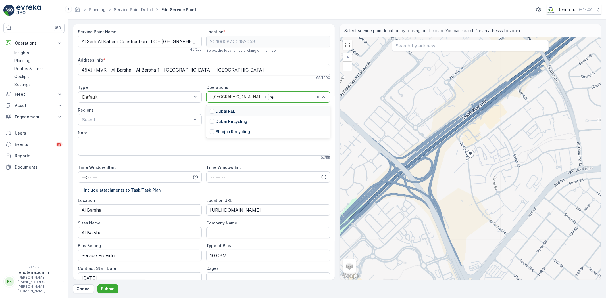
click at [240, 109] on div "Dubai REL" at bounding box center [268, 111] width 124 height 10
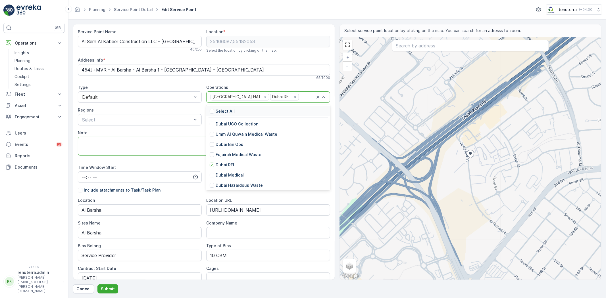
click at [163, 143] on textarea "Note" at bounding box center [204, 146] width 252 height 19
drag, startPoint x: 176, startPoint y: 164, endPoint x: 179, endPoint y: 162, distance: 3.7
click at [175, 164] on div "Service Point Name Al Serh Al Kabeer Construction LLC - Al Barsha 46 / 255 Loca…" at bounding box center [204, 218] width 252 height 378
click at [223, 163] on p "Dubai REL" at bounding box center [225, 165] width 20 height 6
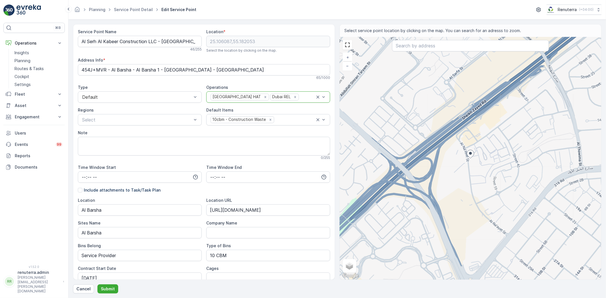
click at [270, 98] on div "Dubai REL" at bounding box center [280, 97] width 21 height 6
type input "2.5"
click at [251, 158] on p "2.5cbm - General Waste" at bounding box center [239, 157] width 48 height 6
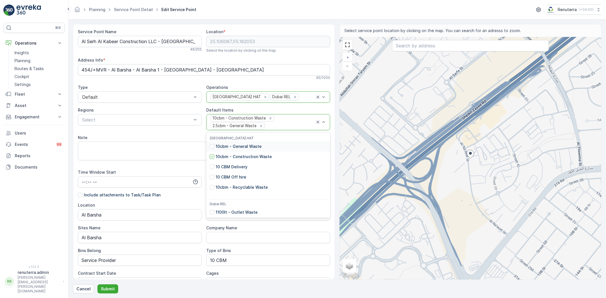
click at [236, 126] on div "2.5cbm - General Waste" at bounding box center [234, 126] width 47 height 6
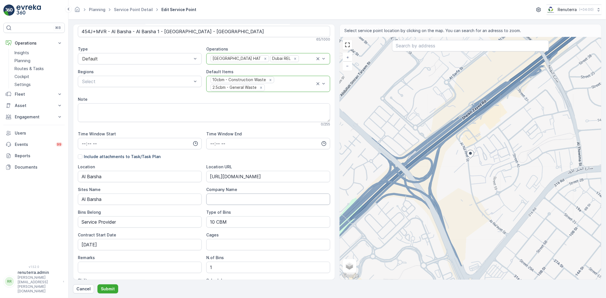
scroll to position [127, 0]
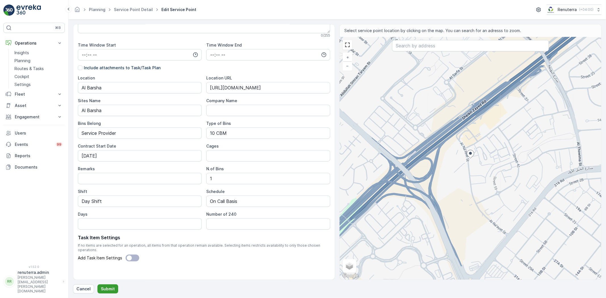
click at [116, 289] on div "Cancel Submit" at bounding box center [337, 288] width 528 height 9
click at [112, 285] on button "Submit" at bounding box center [107, 288] width 21 height 9
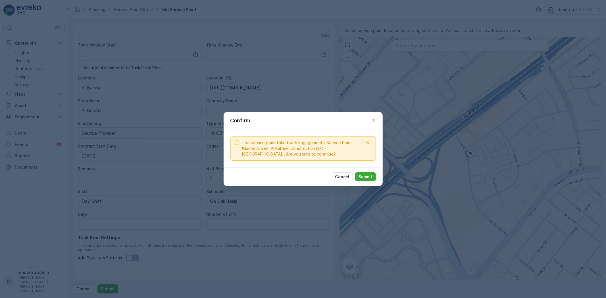
click at [368, 172] on div "Cancel Submit" at bounding box center [302, 177] width 159 height 18
click at [369, 174] on p "Submit" at bounding box center [365, 177] width 14 height 6
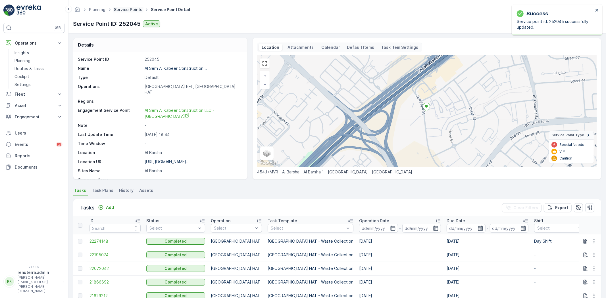
click at [133, 8] on link "Service Points" at bounding box center [128, 9] width 28 height 5
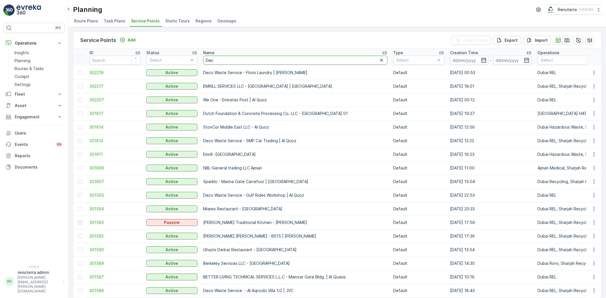
type input "Deco"
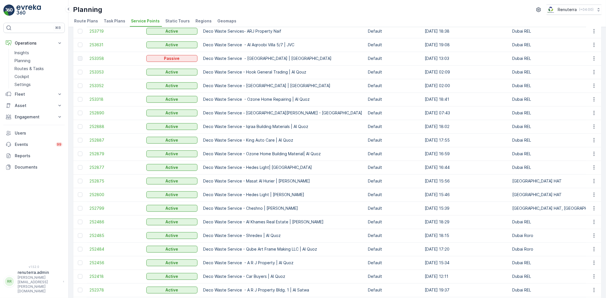
scroll to position [189, 0]
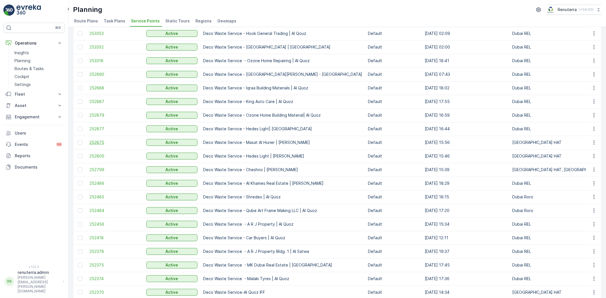
click at [93, 141] on span "252875" at bounding box center [114, 143] width 51 height 6
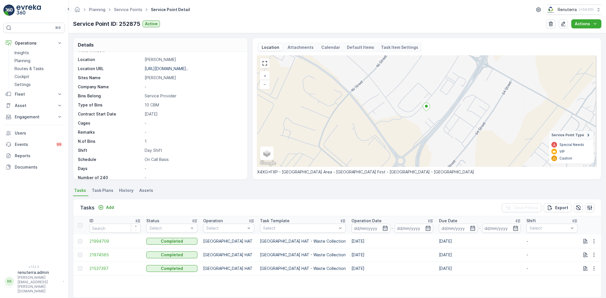
scroll to position [23, 0]
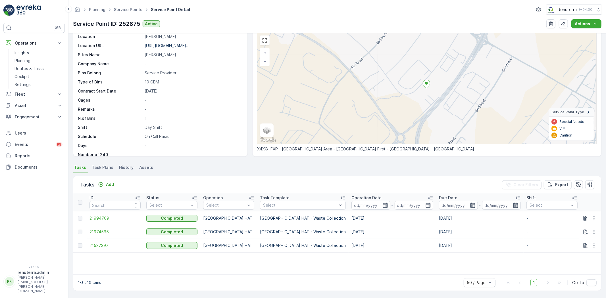
click at [130, 12] on ul "Service Points" at bounding box center [131, 10] width 37 height 8
click at [129, 11] on span "Service Points" at bounding box center [128, 10] width 31 height 6
click at [129, 9] on link "Service Points" at bounding box center [128, 9] width 28 height 5
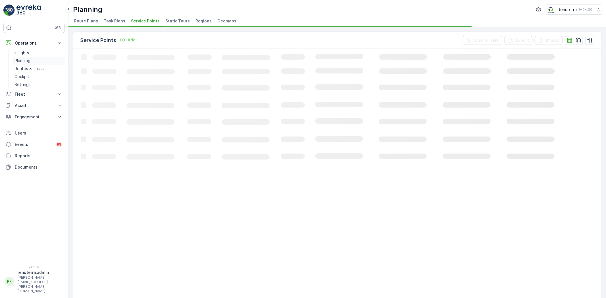
click at [25, 57] on link "Planning" at bounding box center [38, 61] width 53 height 8
click at [149, 18] on span "Service Points" at bounding box center [145, 21] width 29 height 6
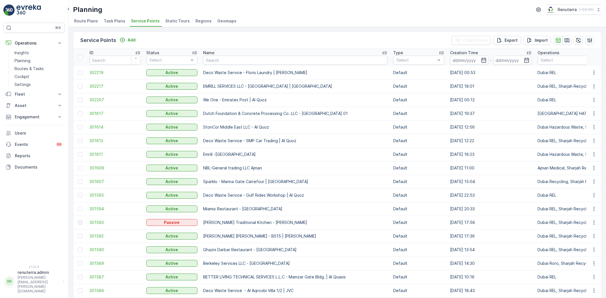
click at [242, 62] on input "text" at bounding box center [295, 60] width 184 height 9
type input "elite"
click at [223, 57] on input "elite" at bounding box center [295, 60] width 184 height 9
type input "elite DIP"
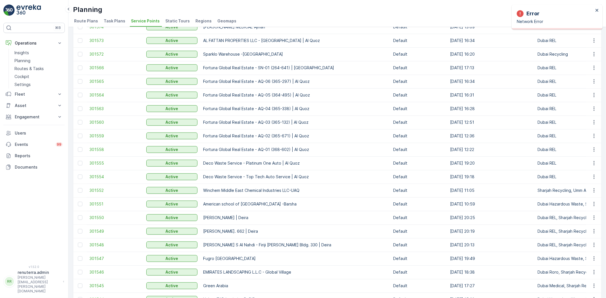
scroll to position [473, 0]
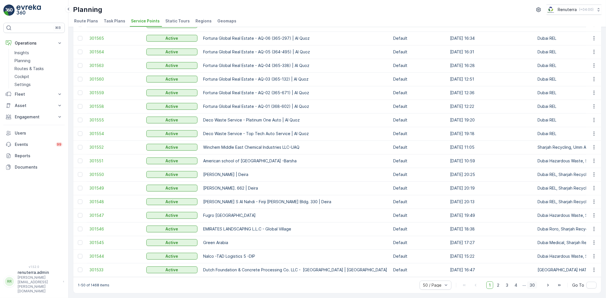
click at [529, 285] on span "30" at bounding box center [532, 285] width 10 height 7
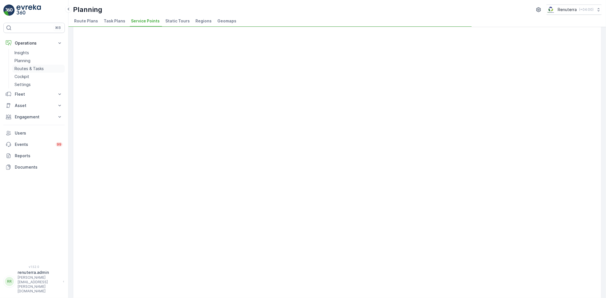
scroll to position [356, 0]
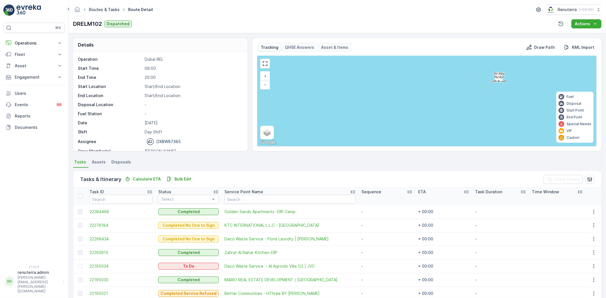
click at [103, 10] on link "Routes & Tasks" at bounding box center [104, 9] width 31 height 5
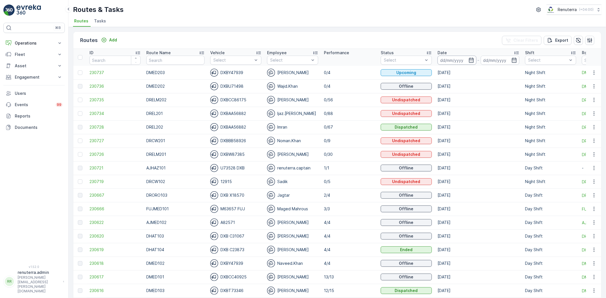
click at [452, 58] on input at bounding box center [456, 60] width 39 height 9
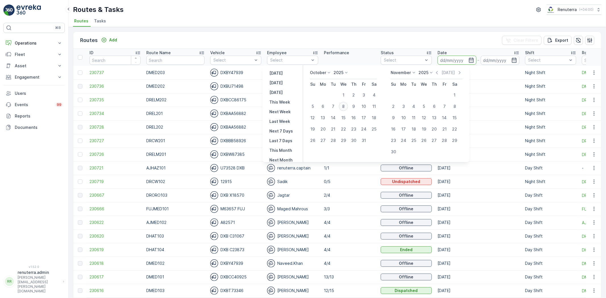
click at [347, 104] on div "8" at bounding box center [343, 106] width 9 height 9
type input "[DATE]"
click at [347, 104] on div "8" at bounding box center [343, 106] width 9 height 9
type input "[DATE]"
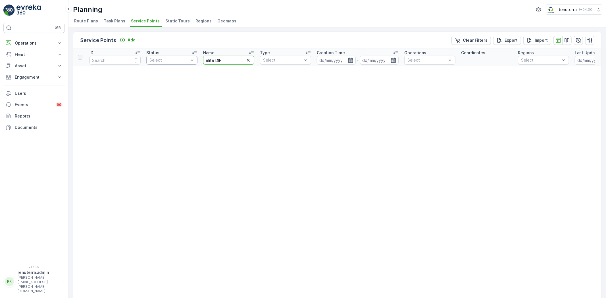
drag, startPoint x: 225, startPoint y: 58, endPoint x: 168, endPoint y: 62, distance: 56.9
type input "Elate"
drag, startPoint x: 222, startPoint y: 59, endPoint x: 197, endPoint y: 63, distance: 24.7
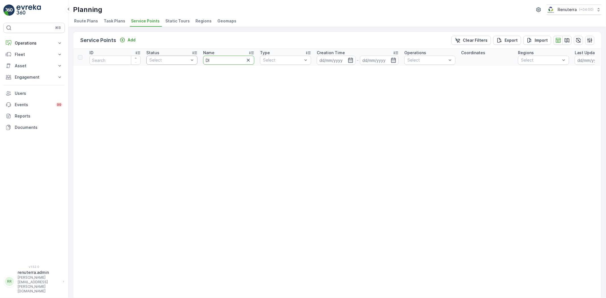
type input "DIP"
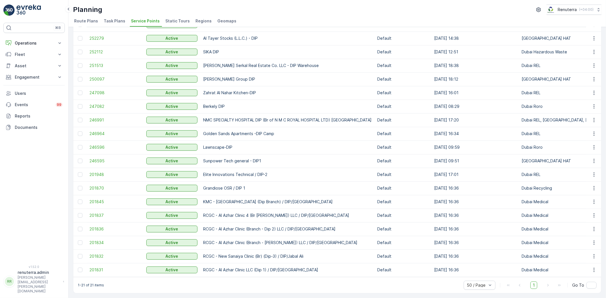
scroll to position [78, 0]
click at [108, 172] on span "201948" at bounding box center [114, 175] width 51 height 6
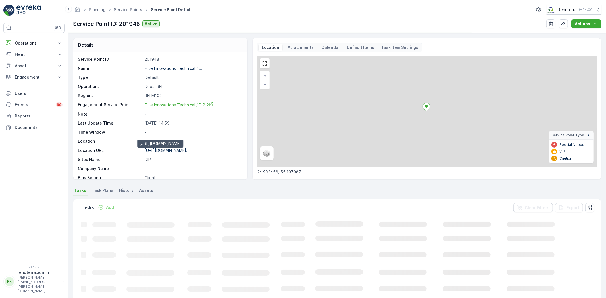
click at [169, 149] on p "[URL][DOMAIN_NAME].." at bounding box center [167, 150] width 44 height 5
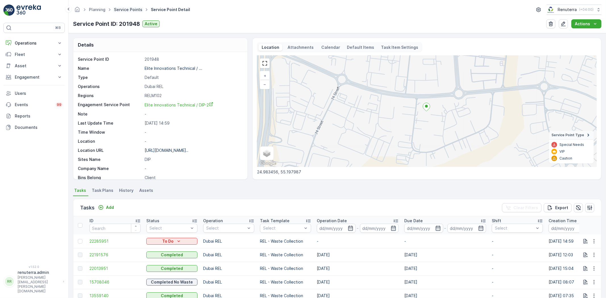
click at [127, 10] on link "Service Points" at bounding box center [128, 9] width 28 height 5
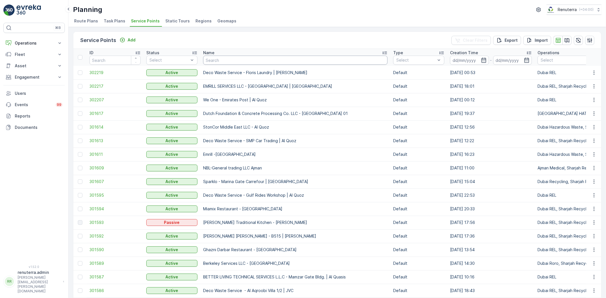
click at [209, 61] on input "text" at bounding box center [295, 60] width 184 height 9
click at [382, 54] on icon at bounding box center [384, 53] width 5 height 3
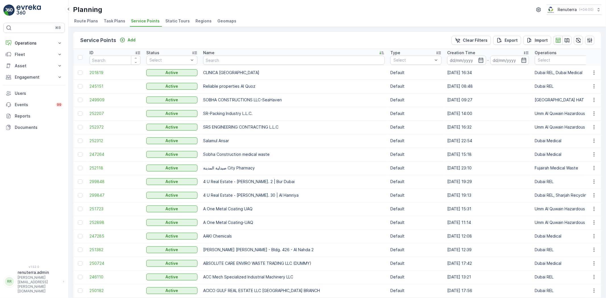
click at [345, 54] on div "Name" at bounding box center [293, 53] width 181 height 6
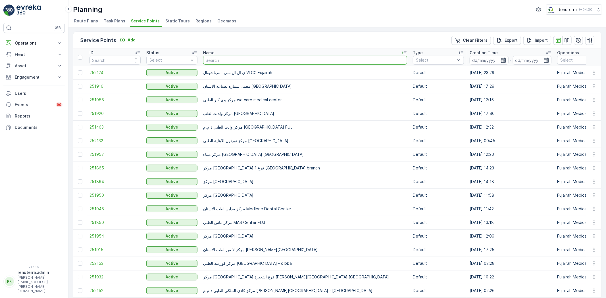
click at [223, 61] on input "text" at bounding box center [305, 60] width 204 height 9
type input "Yes"
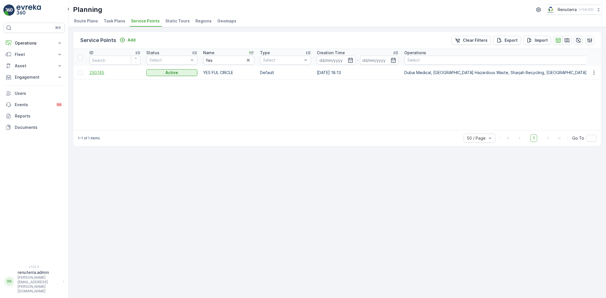
click at [109, 73] on span "250745" at bounding box center [114, 73] width 51 height 6
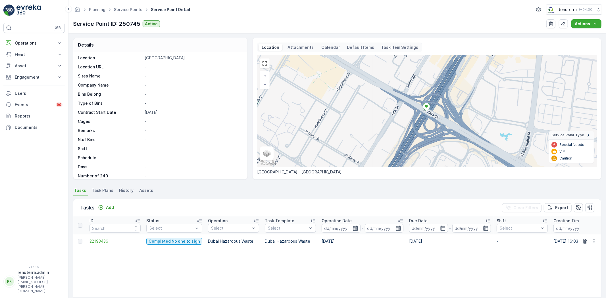
scroll to position [87, 0]
click at [106, 208] on p "Add" at bounding box center [110, 208] width 8 height 6
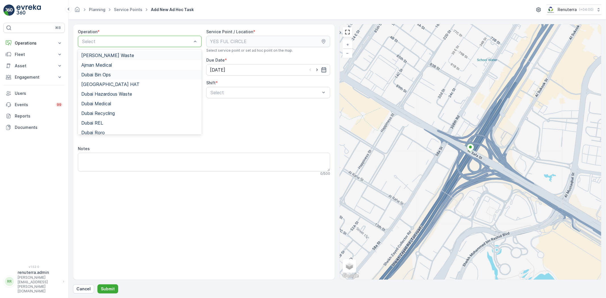
drag, startPoint x: 149, startPoint y: 44, endPoint x: 138, endPoint y: 73, distance: 31.3
click at [129, 94] on span "Dubai Hazardous Waste" at bounding box center [106, 93] width 51 height 5
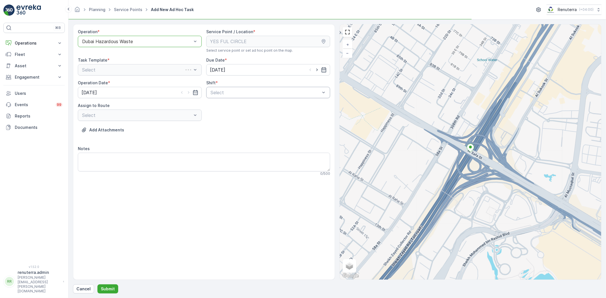
drag, startPoint x: 202, startPoint y: 98, endPoint x: 213, endPoint y: 95, distance: 11.0
click at [202, 98] on div "Operation * option Dubai Hazardous Waste, selected. Dubai Hazardous Waste Servi…" at bounding box center [204, 105] width 252 height 152
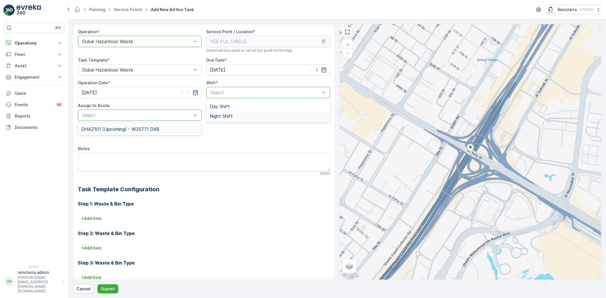
drag, startPoint x: 213, startPoint y: 95, endPoint x: 194, endPoint y: 112, distance: 25.9
click at [220, 112] on div "Night Shift" at bounding box center [268, 116] width 124 height 10
click at [167, 128] on div "DHAZ101 (Upcoming) - W35771 DXB" at bounding box center [139, 129] width 117 height 5
click at [111, 287] on p "Submit" at bounding box center [108, 289] width 14 height 6
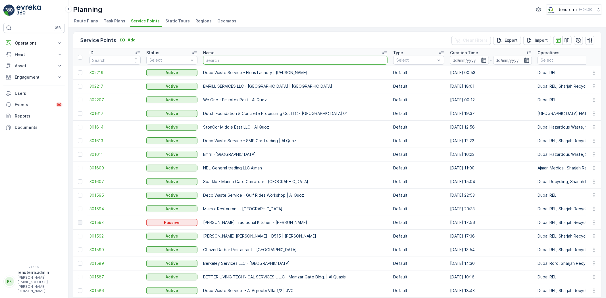
click at [215, 61] on input "text" at bounding box center [295, 60] width 184 height 9
type input "we one"
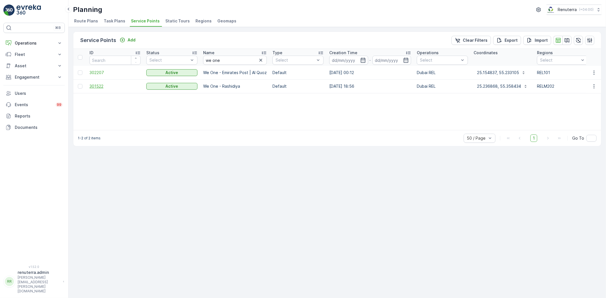
click at [104, 87] on span "301522" at bounding box center [114, 86] width 51 height 6
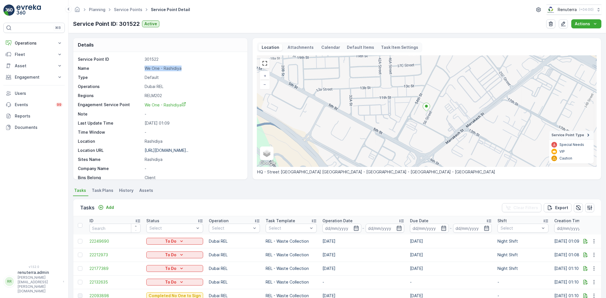
drag, startPoint x: 162, startPoint y: 68, endPoint x: 186, endPoint y: 67, distance: 23.6
click at [186, 67] on div "Name We One - Rashidiya" at bounding box center [160, 69] width 164 height 6
copy div "We One - Rashidiya"
click at [135, 9] on link "Service Points" at bounding box center [128, 9] width 28 height 5
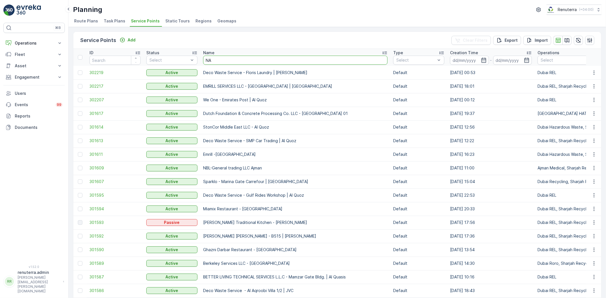
type input "NAz"
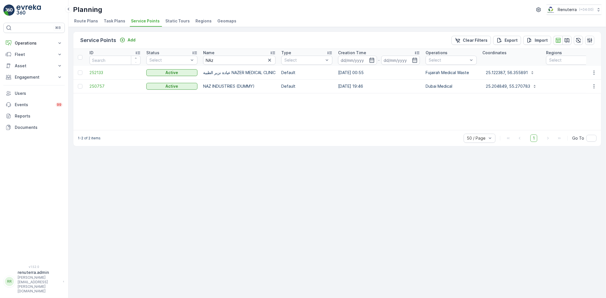
click at [104, 83] on td "250757" at bounding box center [115, 86] width 57 height 14
click at [104, 84] on span "250757" at bounding box center [114, 86] width 51 height 6
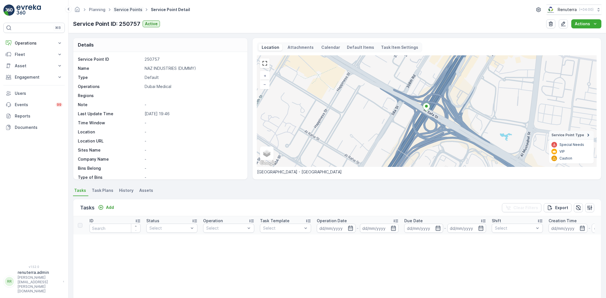
click at [121, 9] on link "Service Points" at bounding box center [128, 9] width 28 height 5
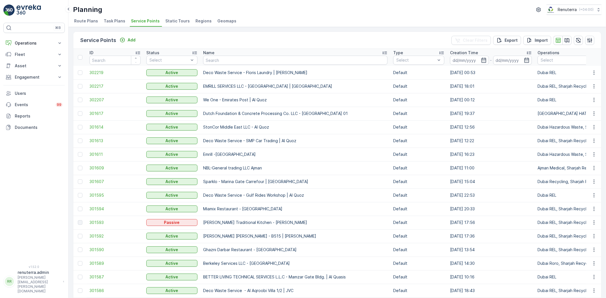
click at [210, 52] on p "Name" at bounding box center [208, 53] width 11 height 6
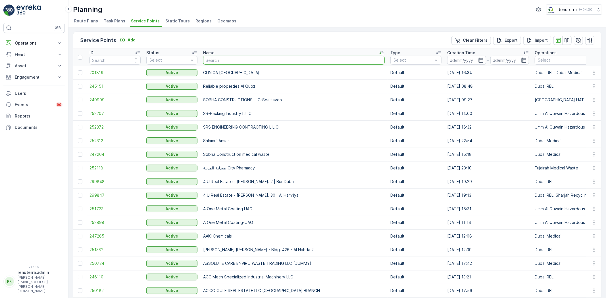
click at [221, 61] on input "text" at bounding box center [293, 60] width 181 height 9
type input "Dottles"
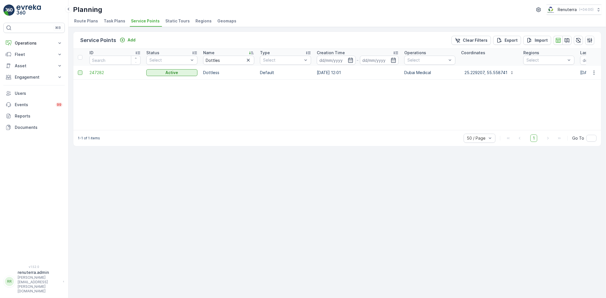
click at [82, 74] on div at bounding box center [80, 72] width 5 height 5
click at [78, 70] on input "checkbox" at bounding box center [78, 70] width 0 height 0
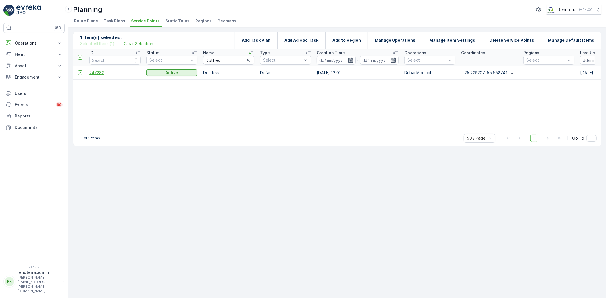
click at [97, 70] on span "247282" at bounding box center [114, 73] width 51 height 6
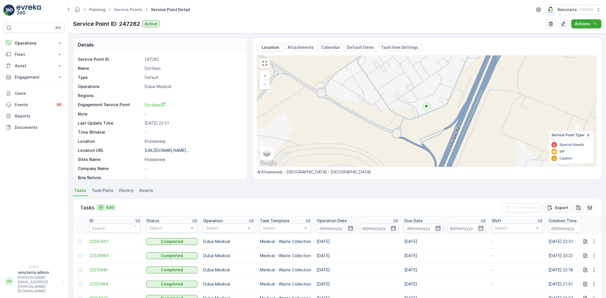
click at [110, 206] on p "Add" at bounding box center [110, 208] width 8 height 6
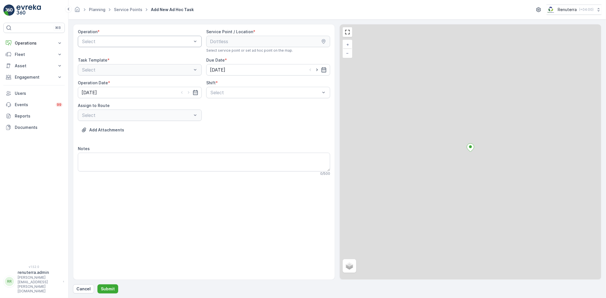
click at [117, 47] on div "Select" at bounding box center [140, 41] width 124 height 11
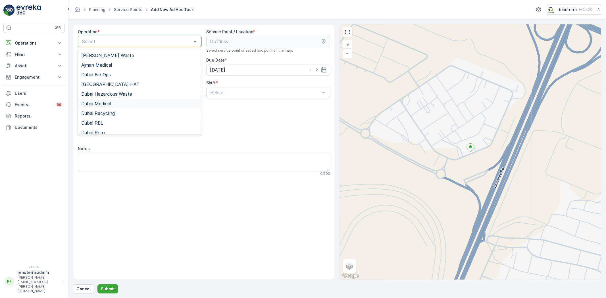
click at [120, 104] on div "Dubai Medical" at bounding box center [139, 103] width 117 height 5
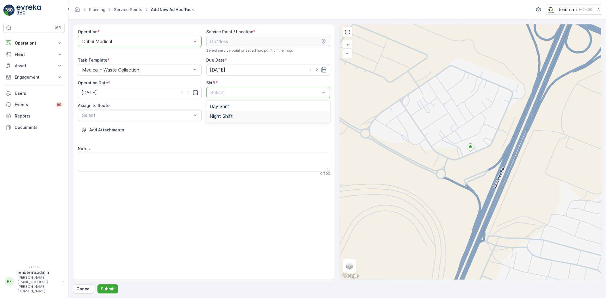
click at [223, 118] on span "Night Shift" at bounding box center [221, 116] width 23 height 5
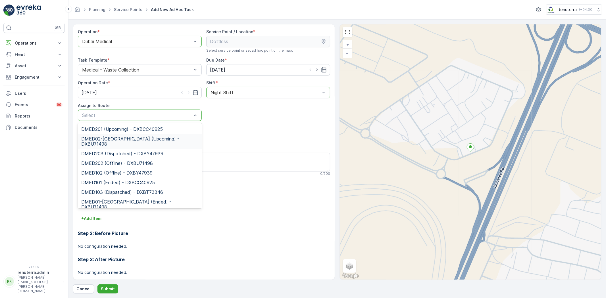
click at [126, 140] on span "DMED02-Khawaneej Yard (Upcoming) - DXBU71498" at bounding box center [139, 141] width 117 height 10
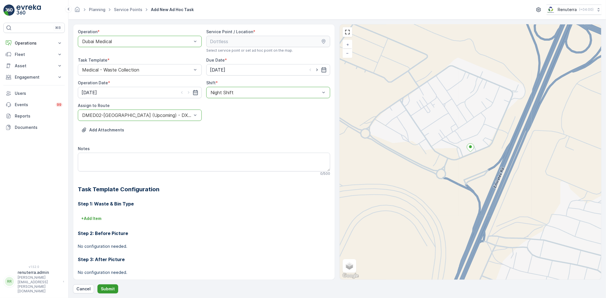
click at [115, 285] on button "Submit" at bounding box center [107, 288] width 21 height 9
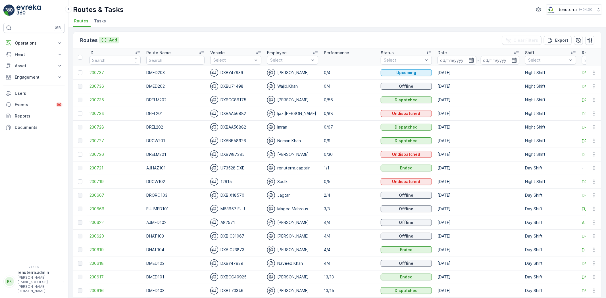
drag, startPoint x: 121, startPoint y: 41, endPoint x: 117, endPoint y: 39, distance: 4.2
click at [120, 41] on div "Routes Add Clear Filters Export" at bounding box center [336, 40] width 527 height 17
click at [112, 37] on p "Add" at bounding box center [113, 40] width 8 height 6
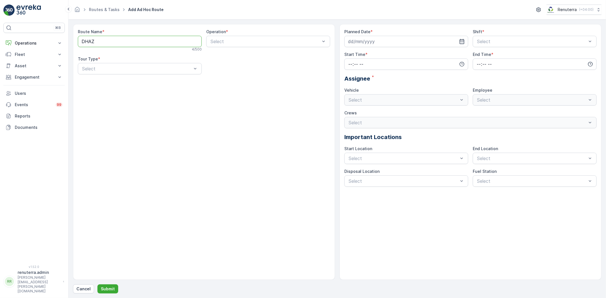
type Name "DHAZ101"
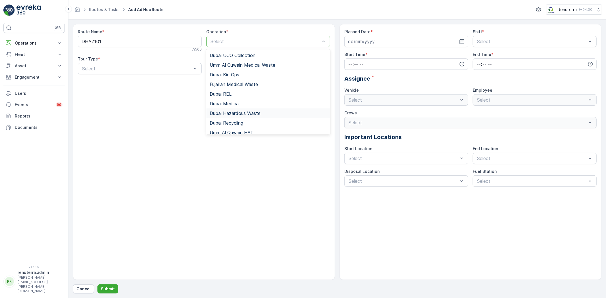
click at [242, 112] on span "Dubai Hazardous Waste" at bounding box center [235, 113] width 51 height 5
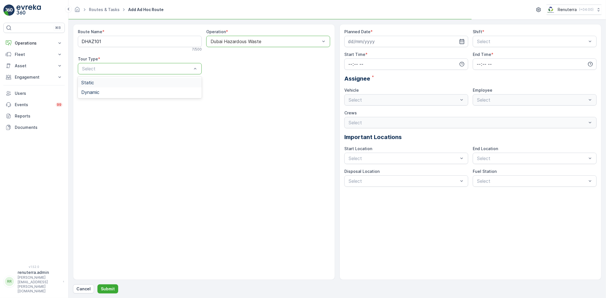
click at [103, 72] on div "Select" at bounding box center [140, 68] width 124 height 11
click at [113, 90] on div "Dynamic" at bounding box center [139, 92] width 117 height 5
click at [384, 43] on input at bounding box center [406, 41] width 124 height 11
click at [382, 87] on div "8" at bounding box center [384, 89] width 9 height 9
type input "[DATE]"
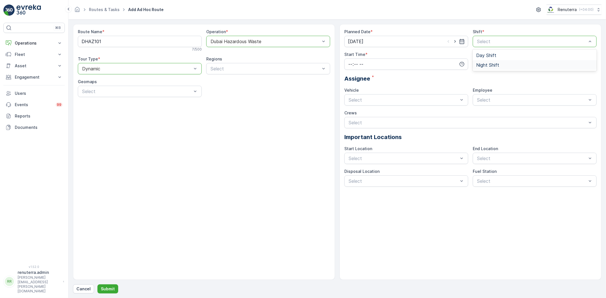
click at [486, 64] on span "Night Shift" at bounding box center [487, 64] width 23 height 5
click at [352, 64] on input "time" at bounding box center [406, 63] width 124 height 11
click at [351, 87] on span "19" at bounding box center [350, 90] width 5 height 6
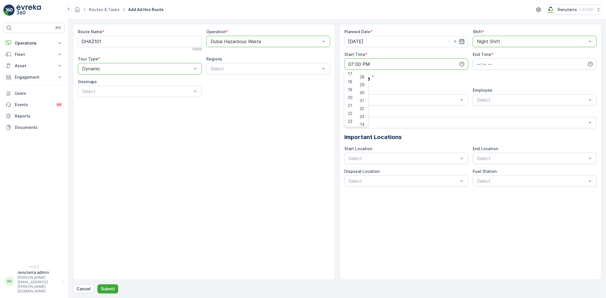
drag, startPoint x: 361, startPoint y: 91, endPoint x: 366, endPoint y: 91, distance: 5.1
click at [361, 90] on span "30" at bounding box center [361, 93] width 5 height 6
type input "19:30"
click at [464, 67] on input "19:30" at bounding box center [406, 63] width 124 height 11
click at [478, 65] on input "time" at bounding box center [534, 63] width 124 height 11
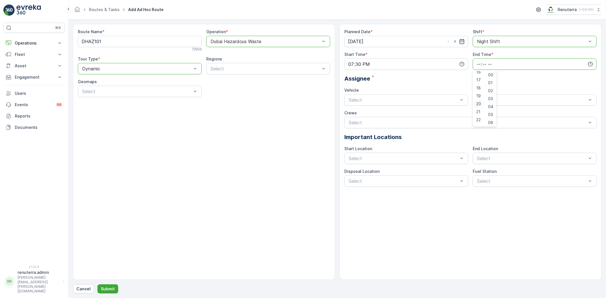
scroll to position [136, 0]
click at [479, 98] on span "20" at bounding box center [478, 98] width 5 height 6
type input "20:00"
click at [388, 122] on div "W35771 DXB" at bounding box center [406, 123] width 117 height 5
drag, startPoint x: 493, startPoint y: 100, endPoint x: 494, endPoint y: 109, distance: 8.9
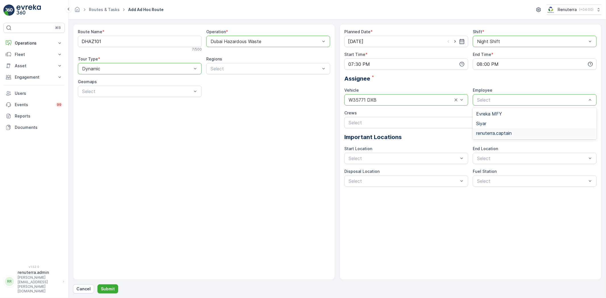
click at [503, 134] on span "renuterra.captain" at bounding box center [493, 133] width 35 height 5
click at [115, 285] on button "Submit" at bounding box center [107, 288] width 21 height 9
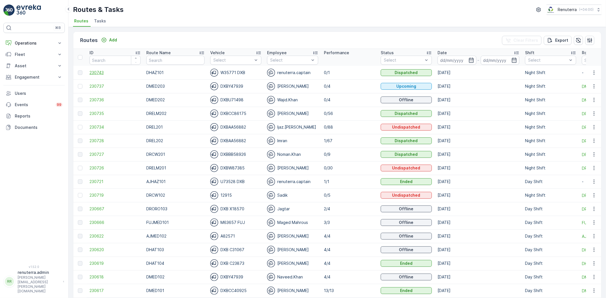
click at [108, 73] on span "230743" at bounding box center [114, 73] width 51 height 6
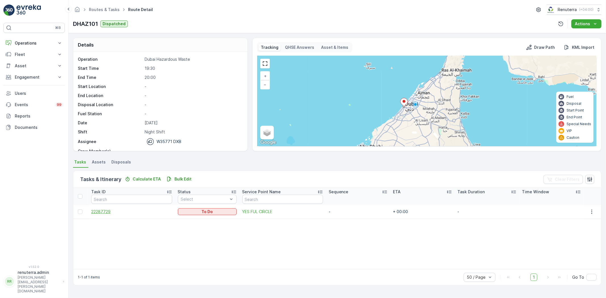
click at [104, 210] on span "22287729" at bounding box center [131, 212] width 81 height 6
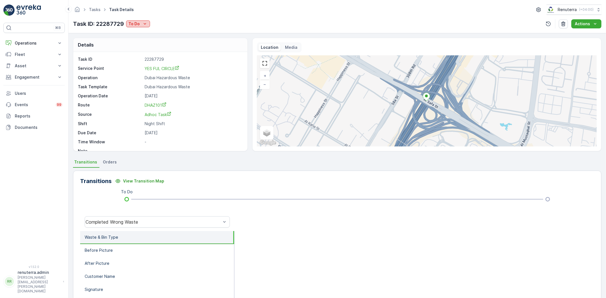
click at [139, 27] on button "To Do" at bounding box center [138, 23] width 24 height 7
click at [150, 46] on span "Completed No one to sign" at bounding box center [155, 48] width 51 height 6
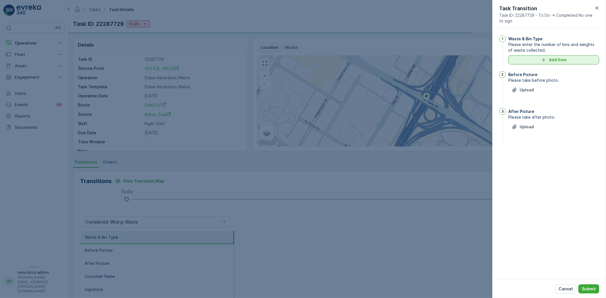
click at [552, 61] on p "Add Item" at bounding box center [558, 60] width 18 height 6
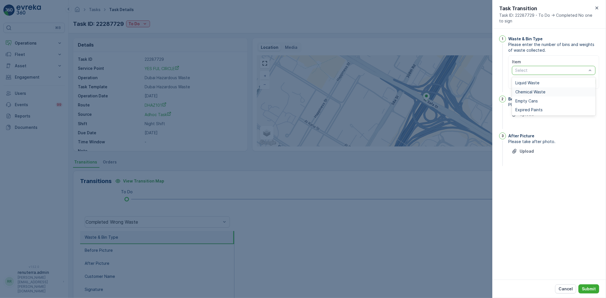
click at [531, 93] on span "Chemical Waste" at bounding box center [530, 92] width 30 height 5
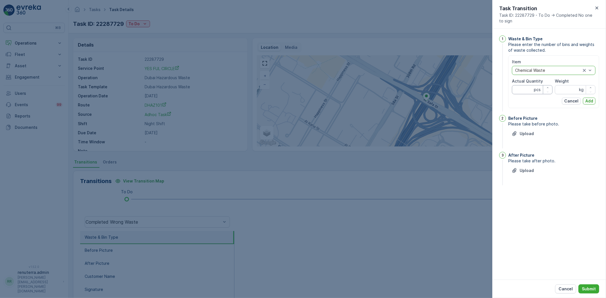
click at [526, 84] on span "Actual Quantity" at bounding box center [527, 81] width 31 height 6
click at [528, 88] on Quantity "Actual Quantity" at bounding box center [532, 89] width 41 height 9
type Quantity "1"
drag, startPoint x: 564, startPoint y: 81, endPoint x: 564, endPoint y: 84, distance: 3.8
click at [564, 84] on div "Weight kg" at bounding box center [574, 86] width 41 height 16
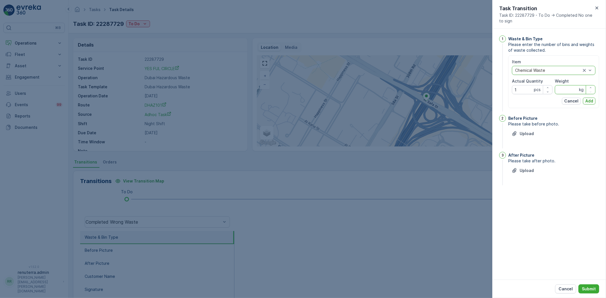
click at [566, 88] on input "Weight" at bounding box center [574, 89] width 41 height 9
type input "273"
click at [589, 97] on div "Item option Chemical Waste, selected. Chemical Waste Actual Quantity 1 pcs Weig…" at bounding box center [553, 81] width 83 height 45
click at [578, 103] on button "Cancel" at bounding box center [571, 101] width 19 height 7
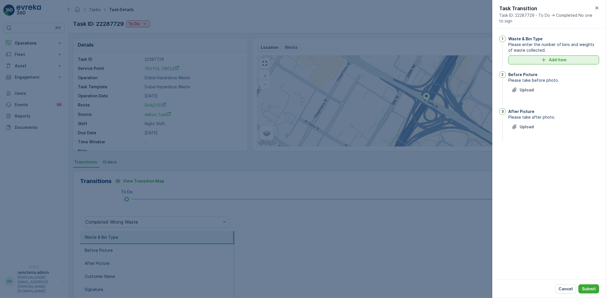
click at [549, 64] on button "Add Item" at bounding box center [553, 59] width 91 height 9
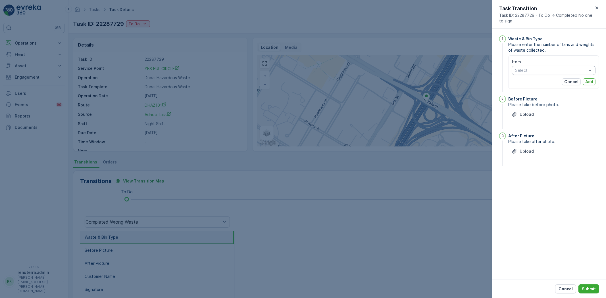
click at [529, 73] on div "Select" at bounding box center [553, 70] width 83 height 9
click at [533, 94] on span "Chemical Waste" at bounding box center [530, 92] width 30 height 5
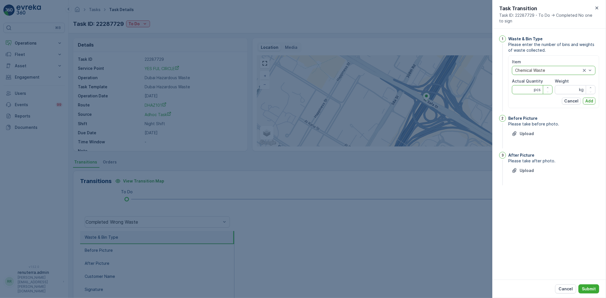
click at [527, 93] on Quantity "Actual Quantity" at bounding box center [532, 89] width 41 height 9
type Quantity "1"
click at [562, 89] on input "Weight" at bounding box center [574, 89] width 41 height 9
type input "273"
drag, startPoint x: 591, startPoint y: 103, endPoint x: 583, endPoint y: 106, distance: 8.4
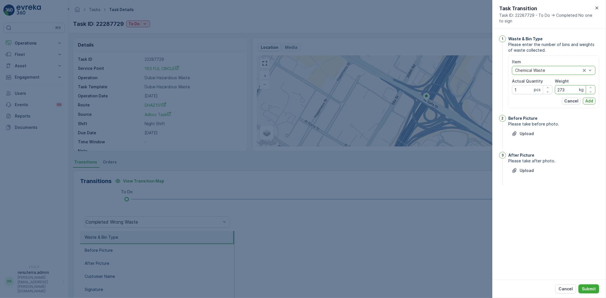
click at [590, 102] on p "Add" at bounding box center [589, 101] width 8 height 6
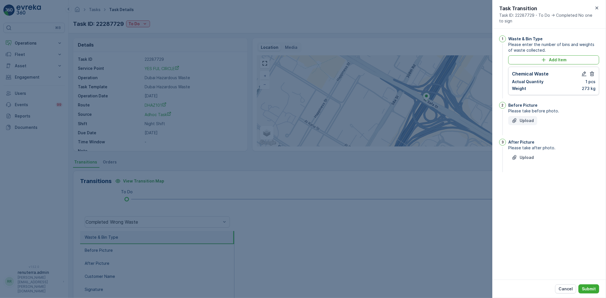
click at [520, 118] on p "Upload" at bounding box center [526, 121] width 14 height 6
click at [528, 189] on p "Upload" at bounding box center [526, 186] width 14 height 6
click at [595, 294] on div "Cancel Submit" at bounding box center [549, 289] width 114 height 18
click at [593, 288] on p "Submit" at bounding box center [588, 289] width 14 height 6
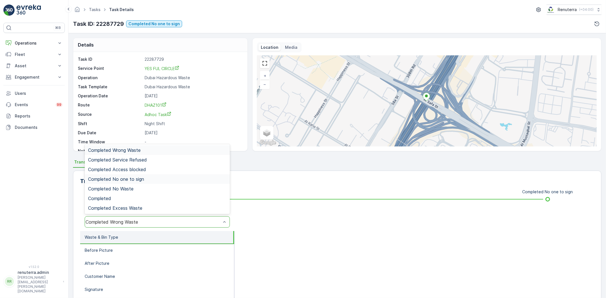
click at [146, 178] on div "Completed No one to sign" at bounding box center [157, 179] width 138 height 5
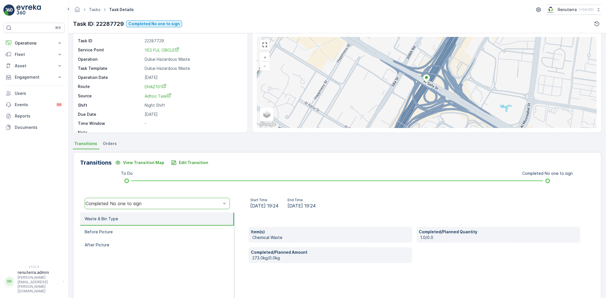
scroll to position [60, 0]
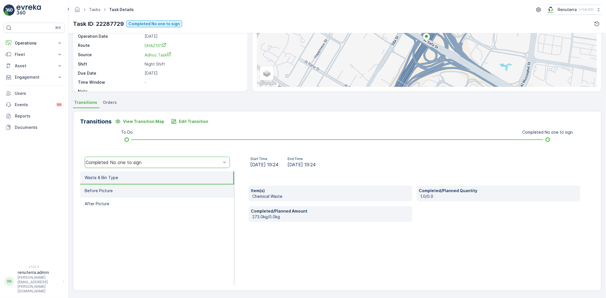
click at [133, 194] on li "Before Picture" at bounding box center [157, 191] width 154 height 13
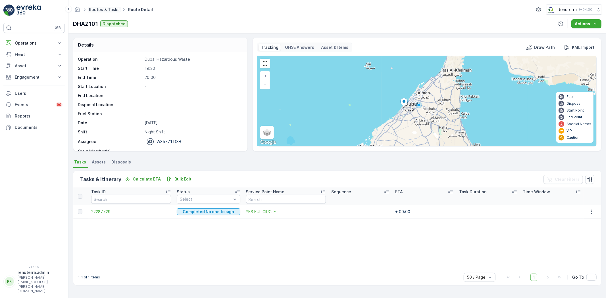
click at [95, 9] on link "Routes & Tasks" at bounding box center [104, 9] width 31 height 5
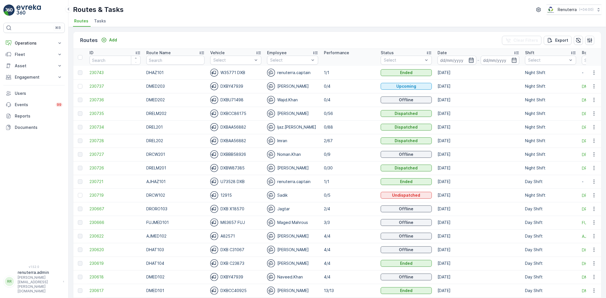
click at [468, 61] on icon "button" at bounding box center [470, 60] width 5 height 5
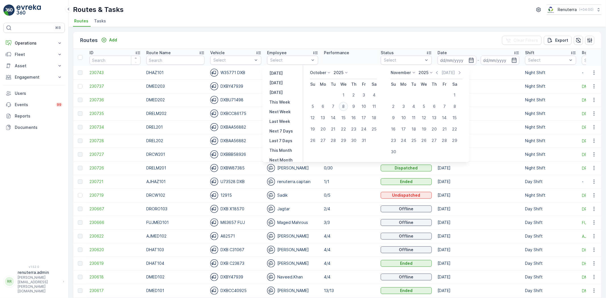
click at [348, 108] on div "8" at bounding box center [343, 106] width 9 height 9
type input "[DATE]"
click at [348, 107] on div "8" at bounding box center [343, 106] width 9 height 9
type input "[DATE]"
click at [348, 106] on div "8" at bounding box center [343, 106] width 9 height 9
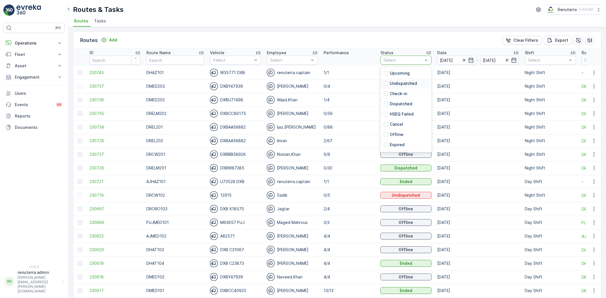
click at [390, 84] on p "Undispatched" at bounding box center [403, 84] width 27 height 6
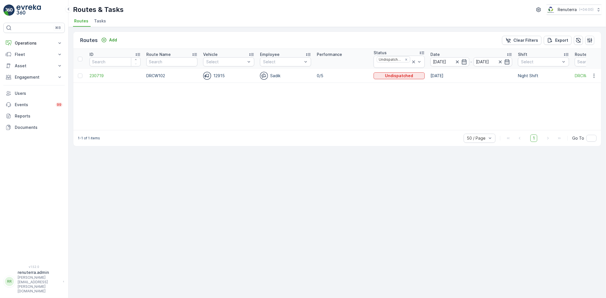
click at [87, 22] on li "Routes" at bounding box center [82, 22] width 18 height 10
click at [450, 58] on input "[DATE]" at bounding box center [449, 61] width 39 height 9
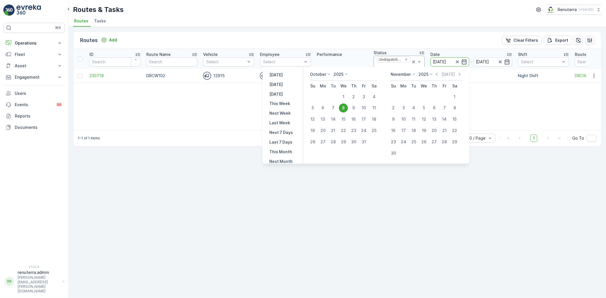
click at [413, 65] on div at bounding box center [416, 62] width 11 height 12
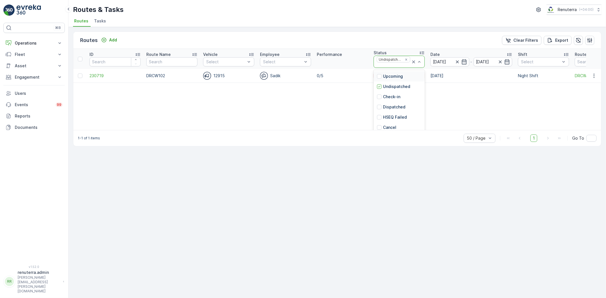
click at [414, 64] on icon at bounding box center [414, 62] width 6 height 6
click at [412, 60] on icon at bounding box center [414, 62] width 6 height 6
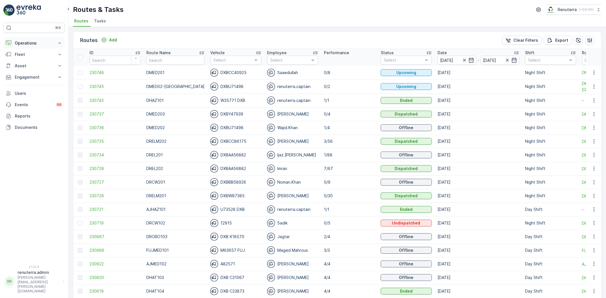
click at [41, 43] on p "Operations" at bounding box center [34, 43] width 39 height 6
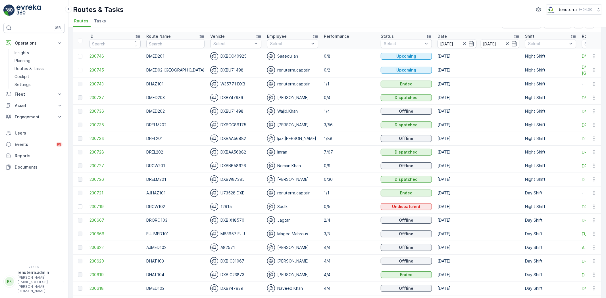
scroll to position [32, 0]
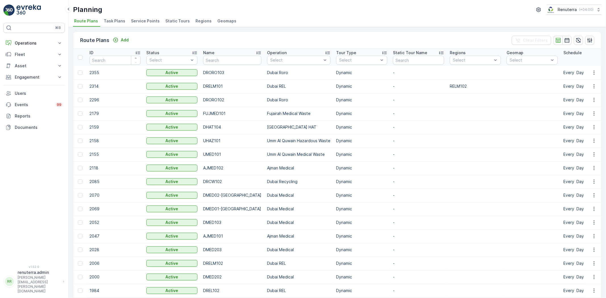
click at [144, 15] on div "Planning Renuterra ( +04:00 ) Route Plans Task Plans Service Points Static Tour…" at bounding box center [336, 13] width 537 height 27
click at [143, 24] on span "Service Points" at bounding box center [145, 21] width 29 height 6
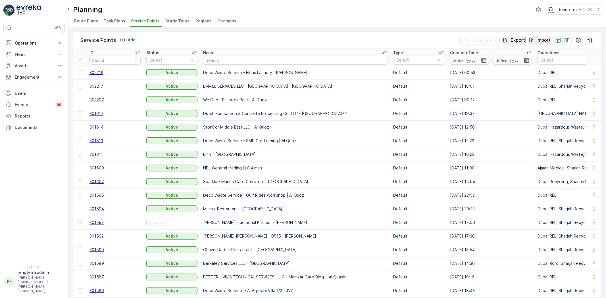
click at [162, 40] on div "Service Points Add Clear Filters Export Import" at bounding box center [336, 40] width 527 height 17
